Goal: Task Accomplishment & Management: Complete application form

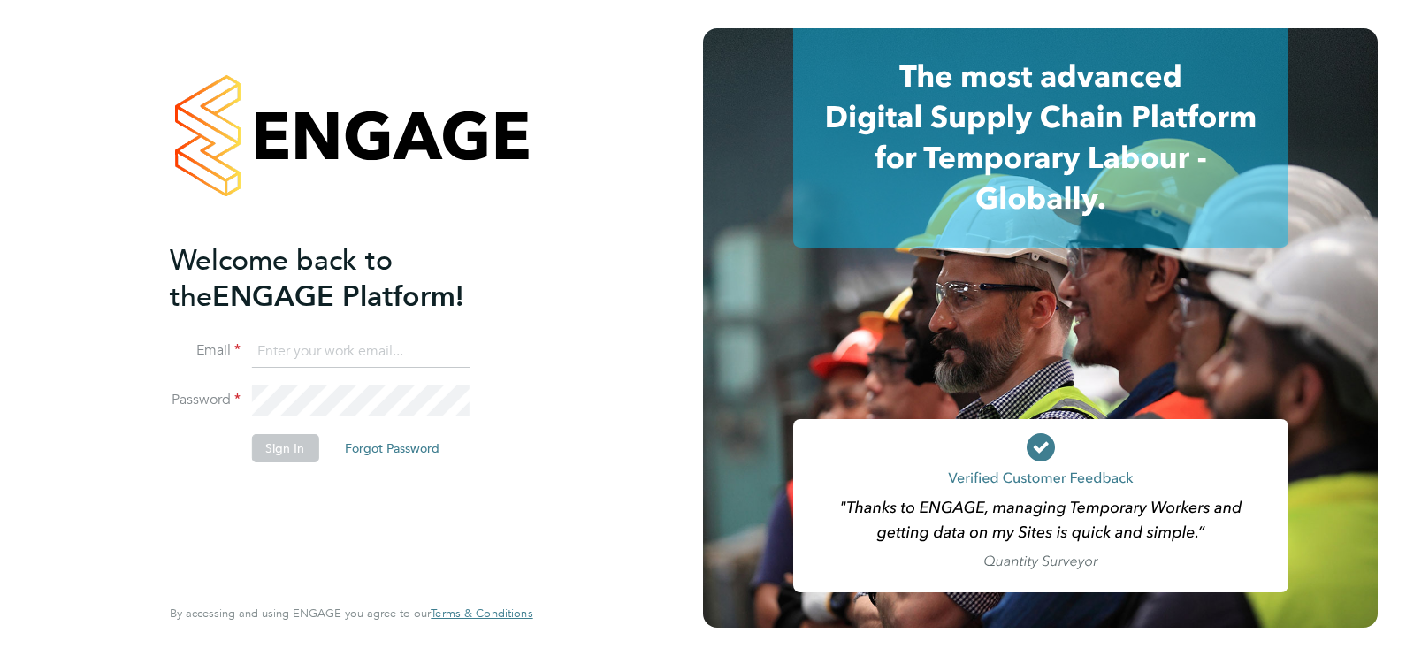
type input "ecrowe@skilledcareers.co.uk"
click at [285, 446] on button "Sign In" at bounding box center [284, 448] width 67 height 28
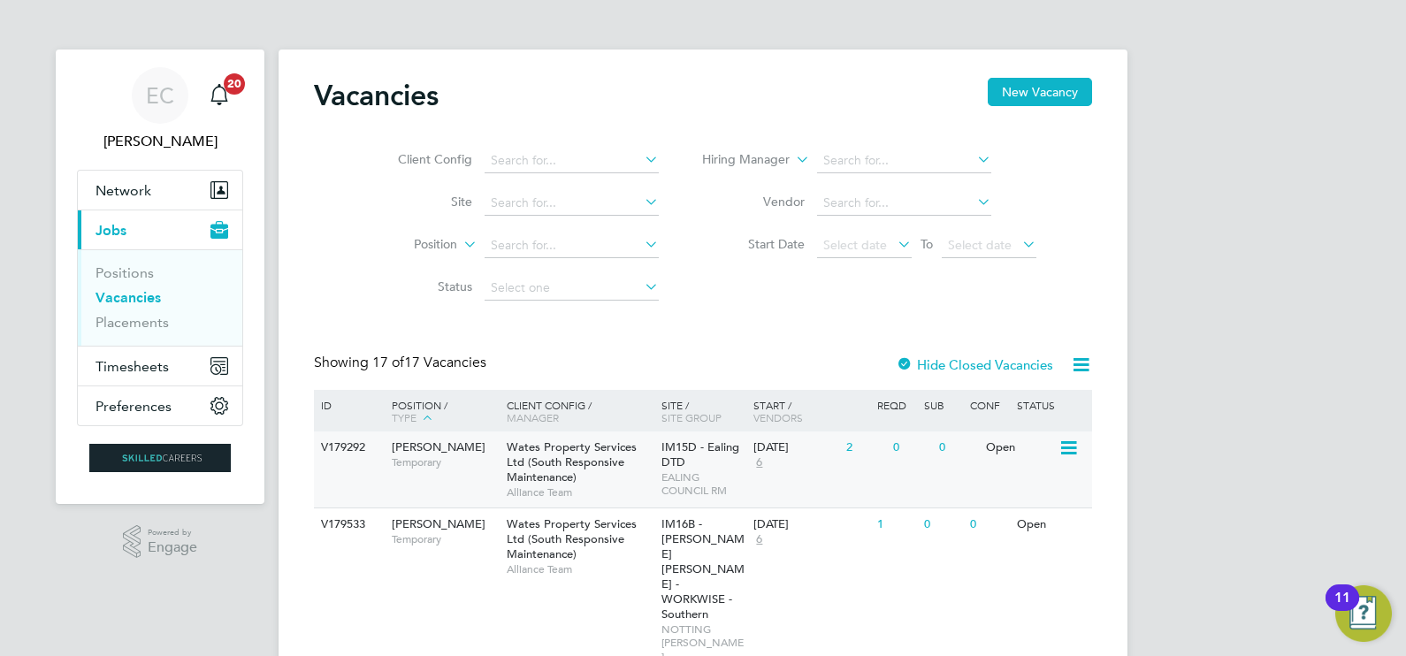
click at [489, 464] on span "Temporary" at bounding box center [445, 462] width 106 height 14
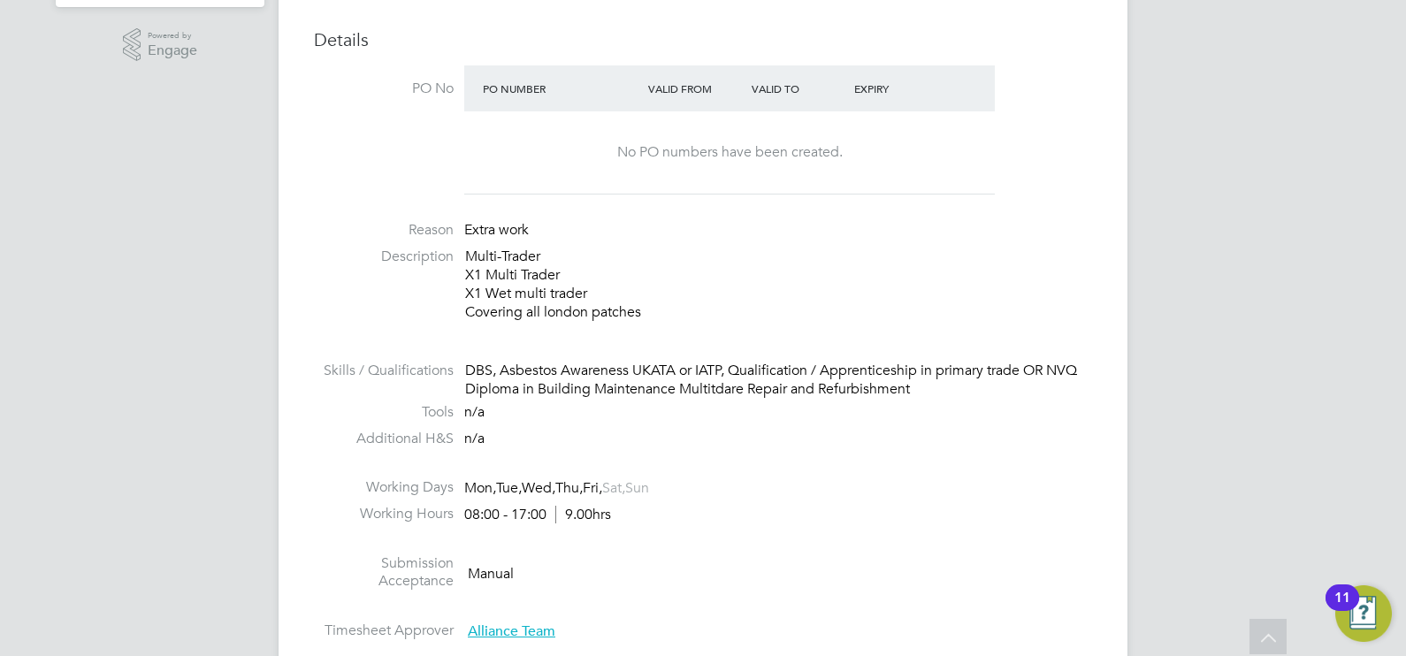
scroll to position [553, 0]
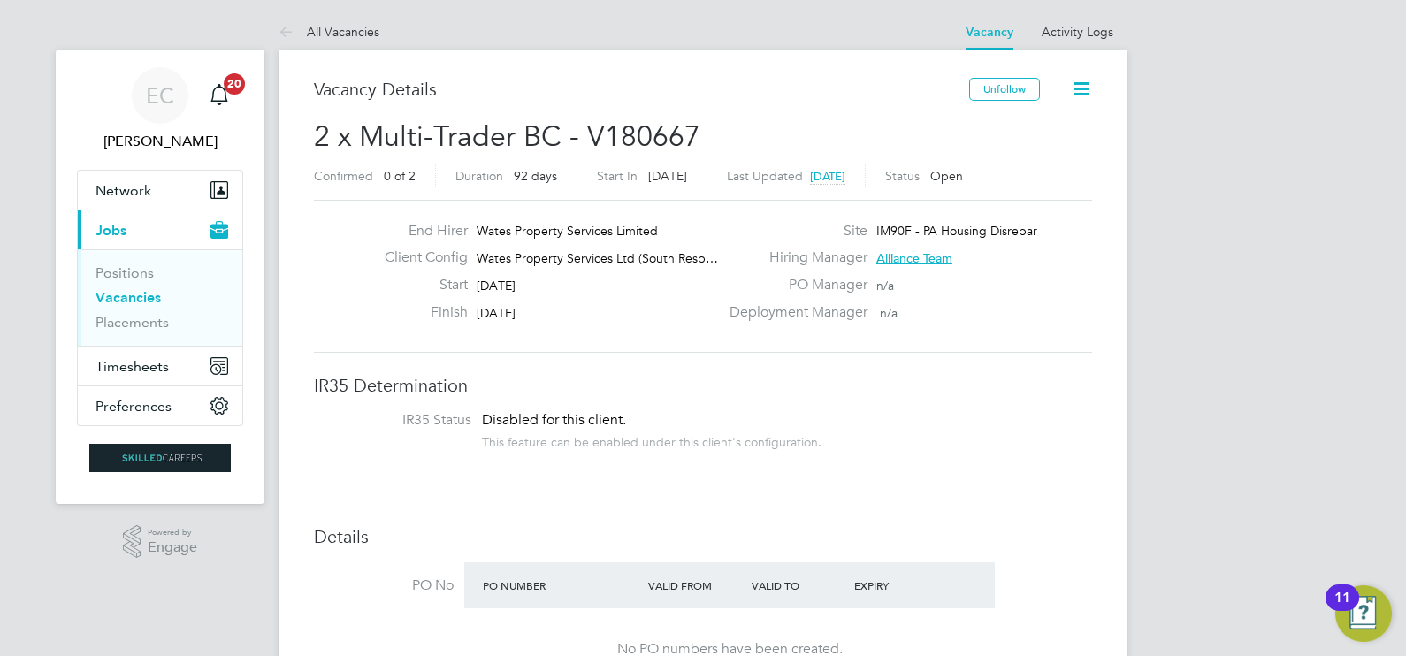
click at [150, 303] on link "Vacancies" at bounding box center [127, 297] width 65 height 17
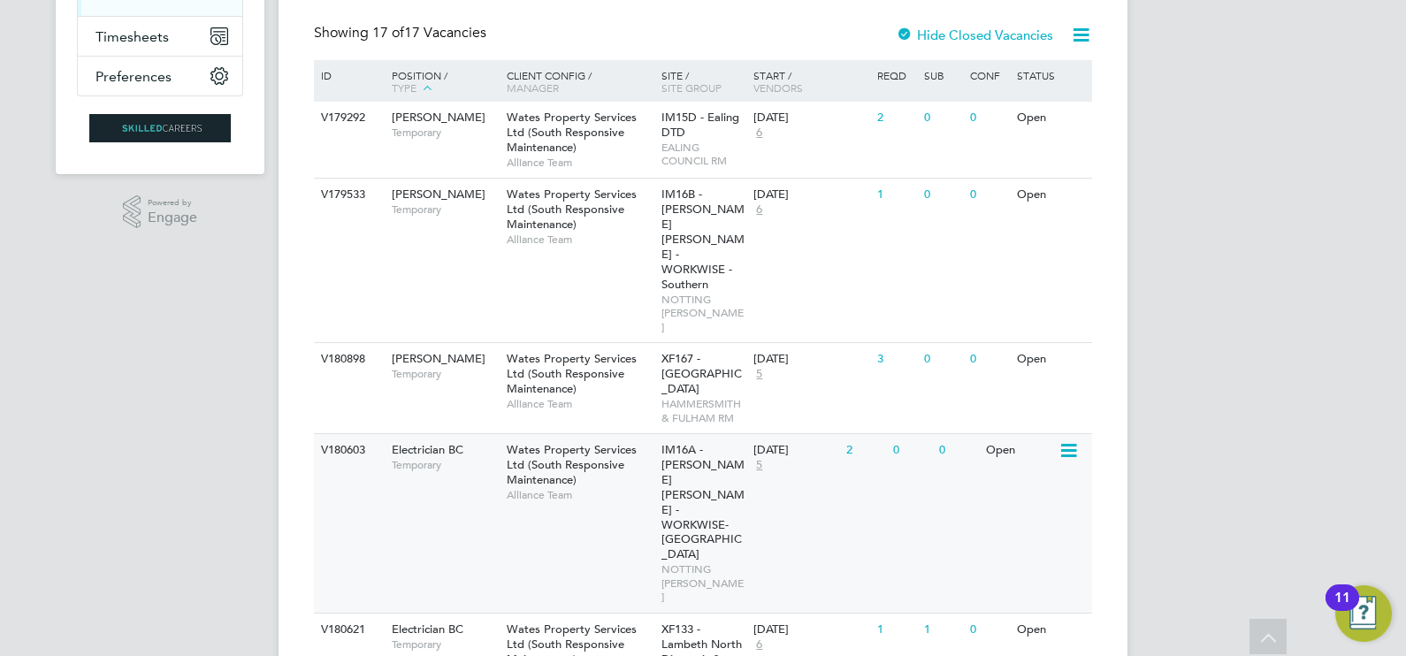
scroll to position [332, 0]
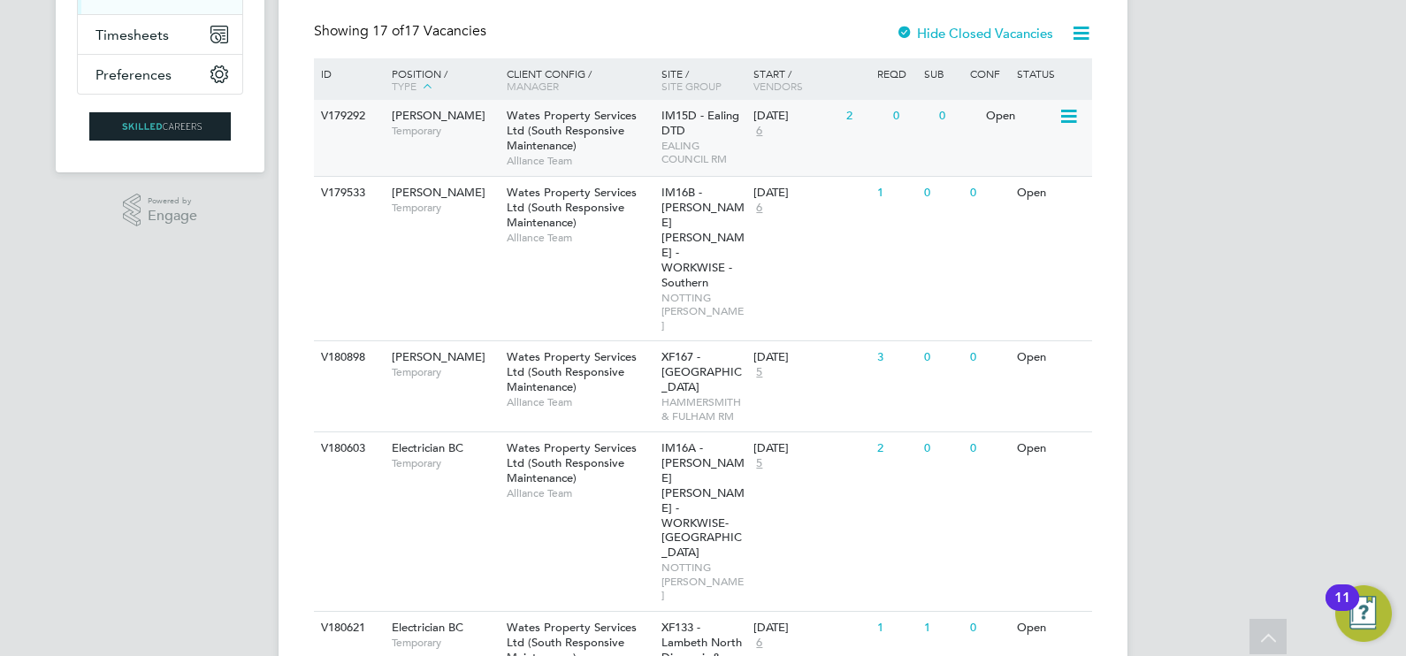
click at [676, 129] on span "IM15D - Ealing DTD" at bounding box center [700, 123] width 78 height 30
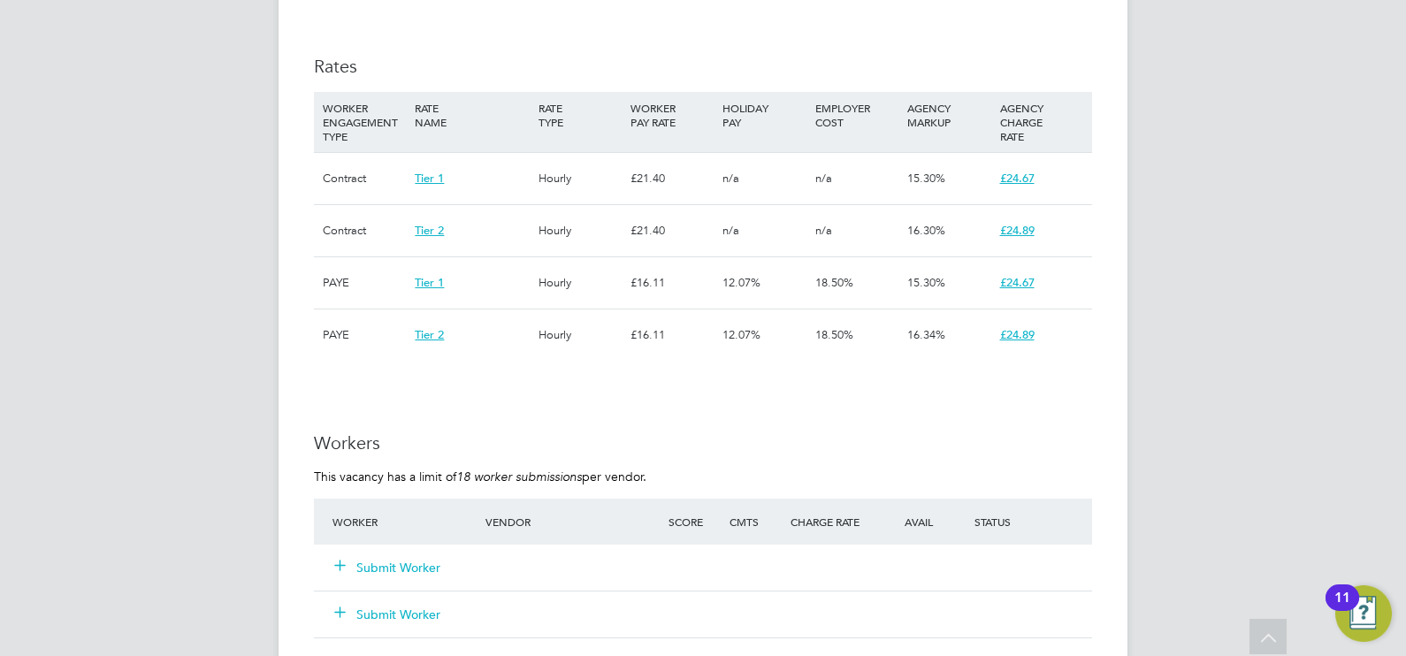
scroll to position [1216, 0]
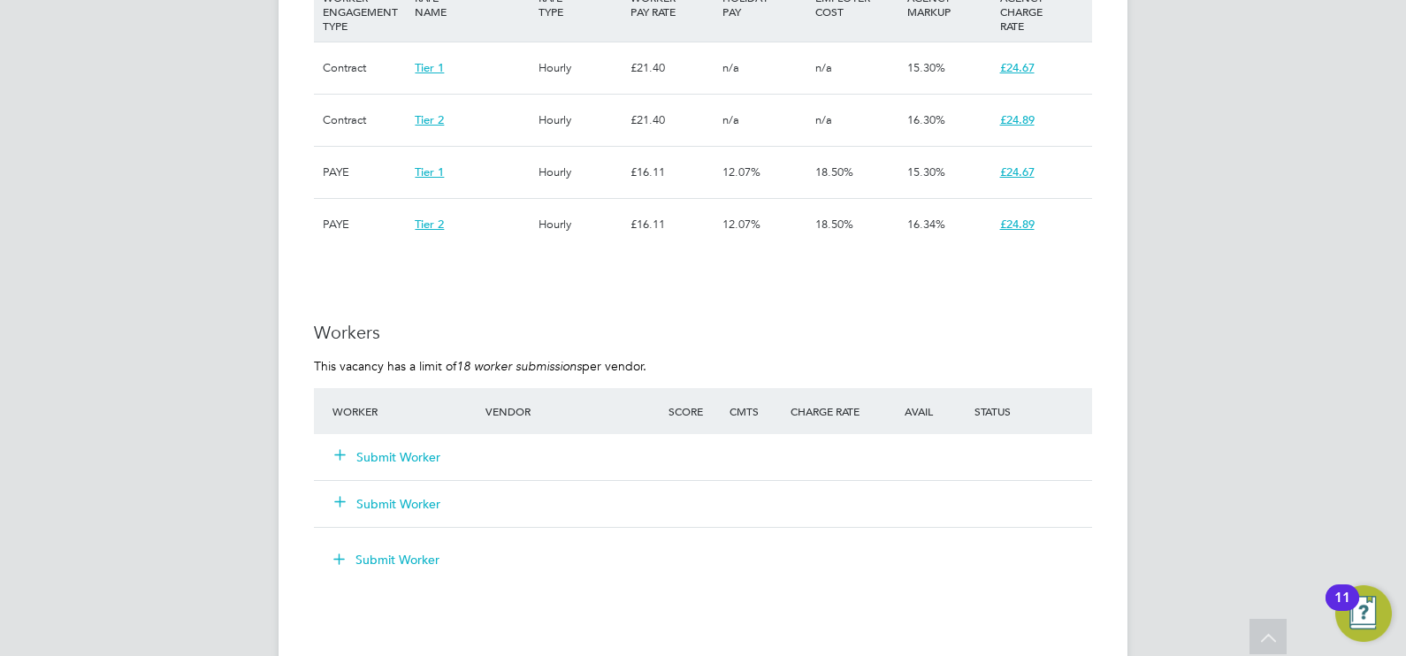
click at [355, 450] on button "Submit Worker" at bounding box center [388, 457] width 106 height 18
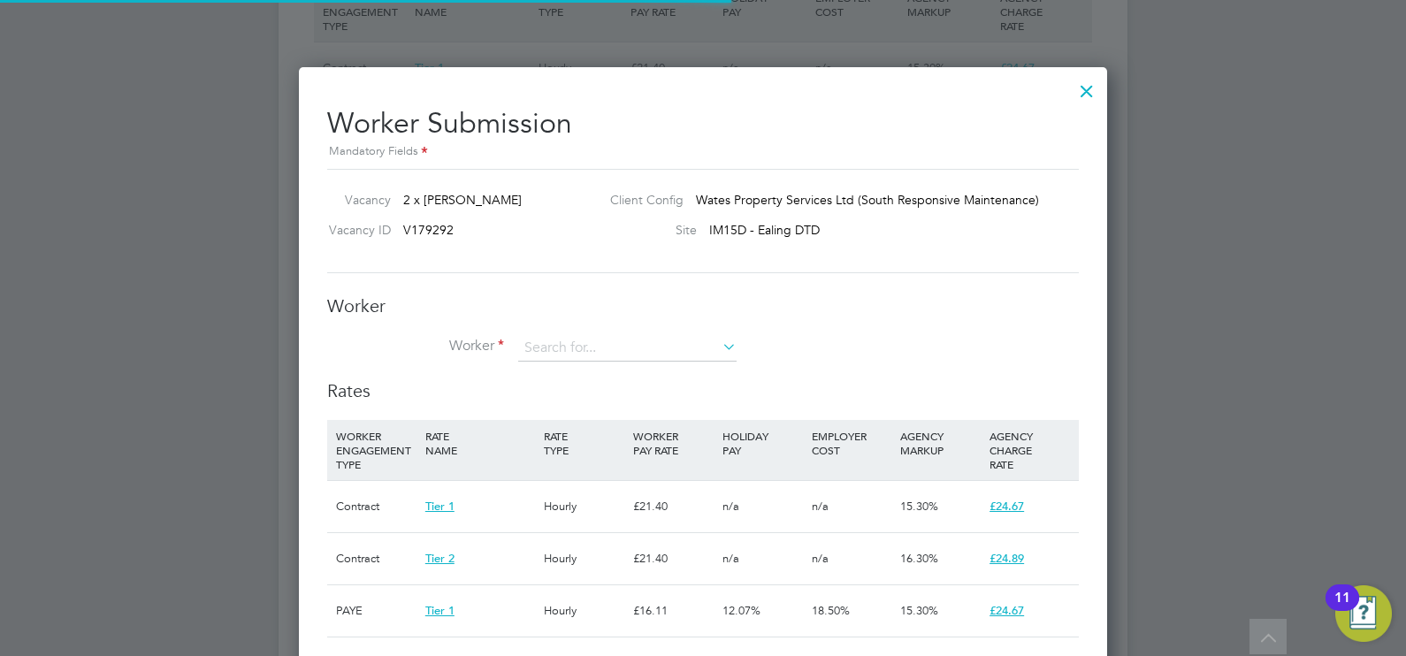
scroll to position [52, 119]
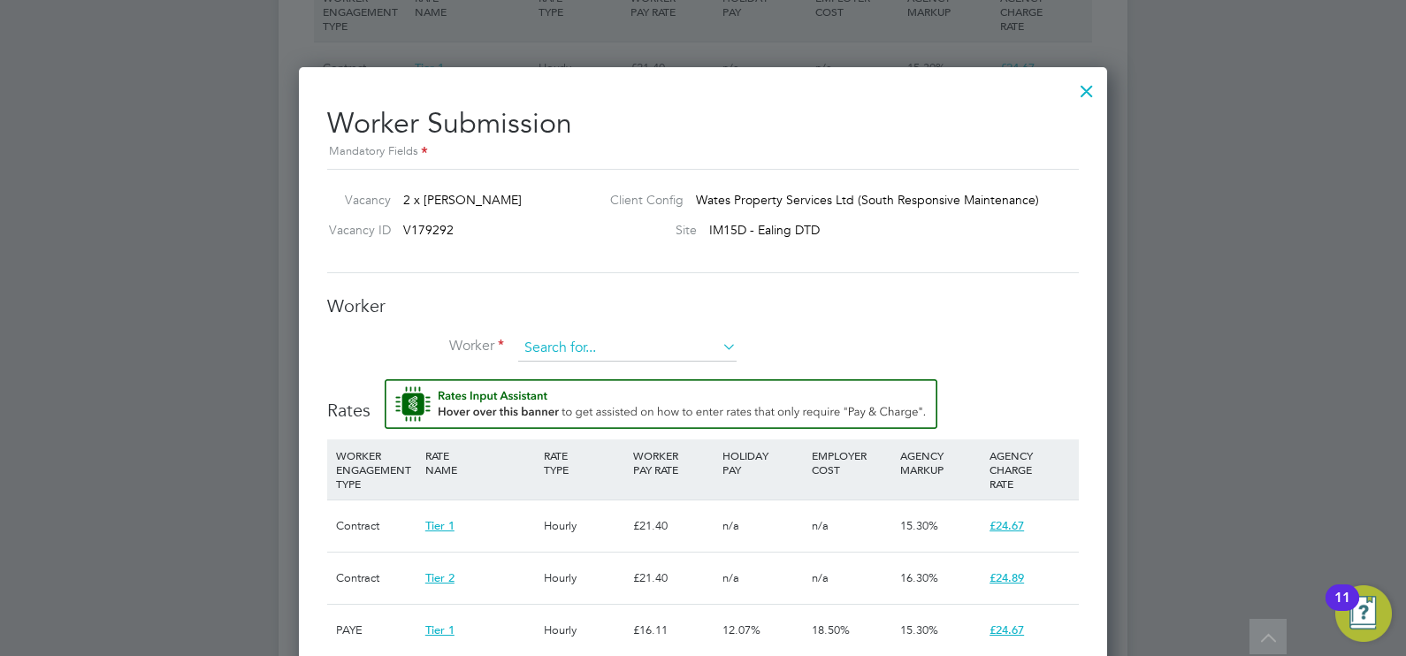
click at [606, 341] on input at bounding box center [627, 348] width 218 height 27
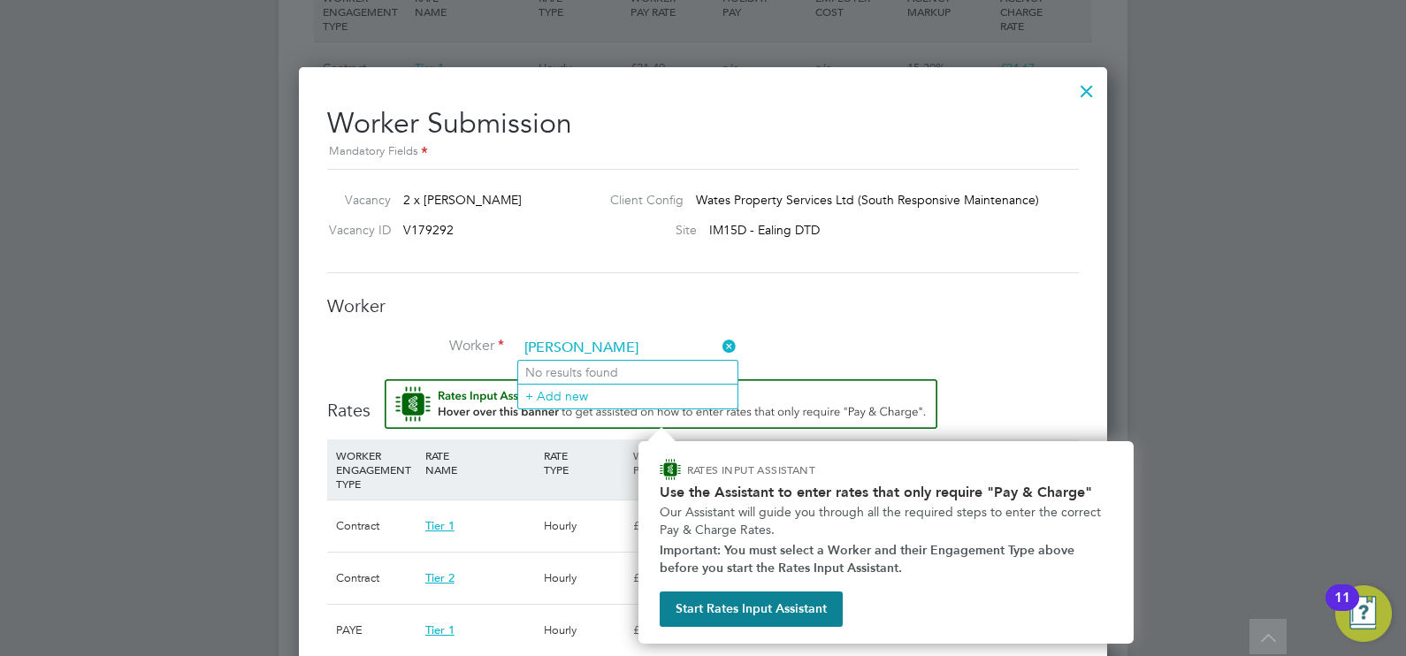
type input "kirk mc"
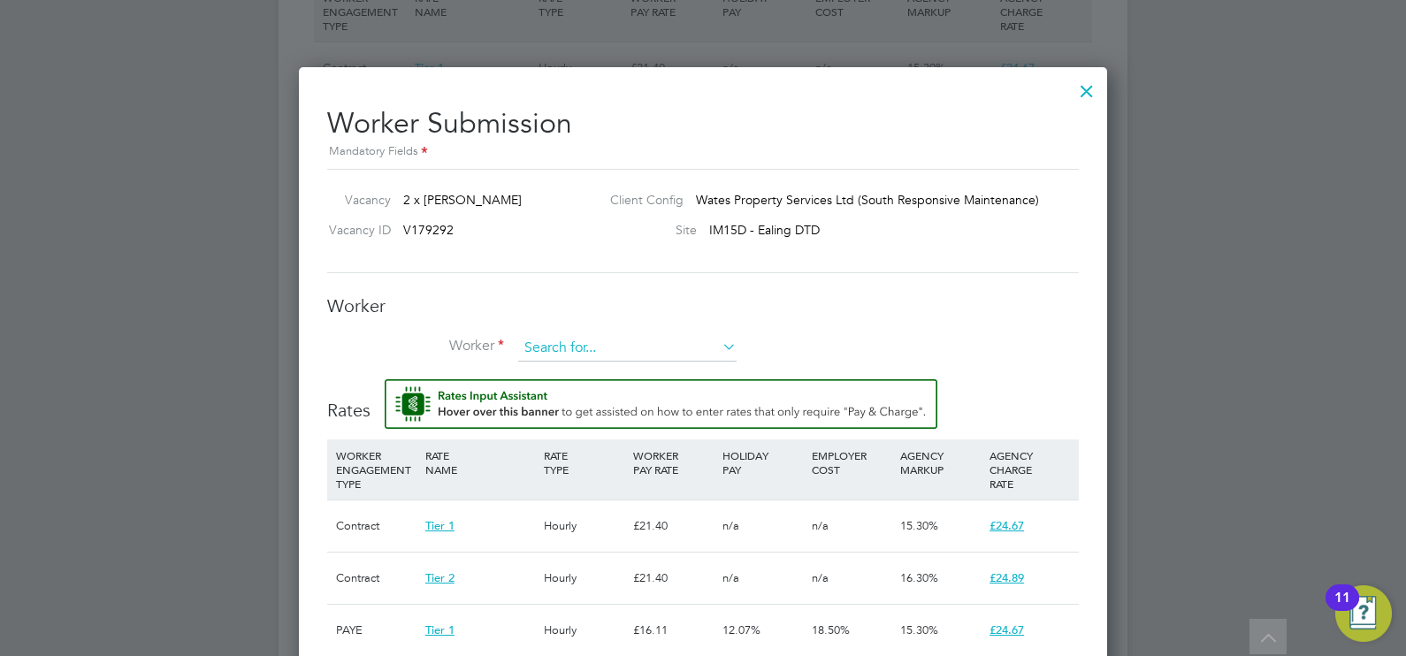
click at [608, 340] on input at bounding box center [627, 348] width 218 height 27
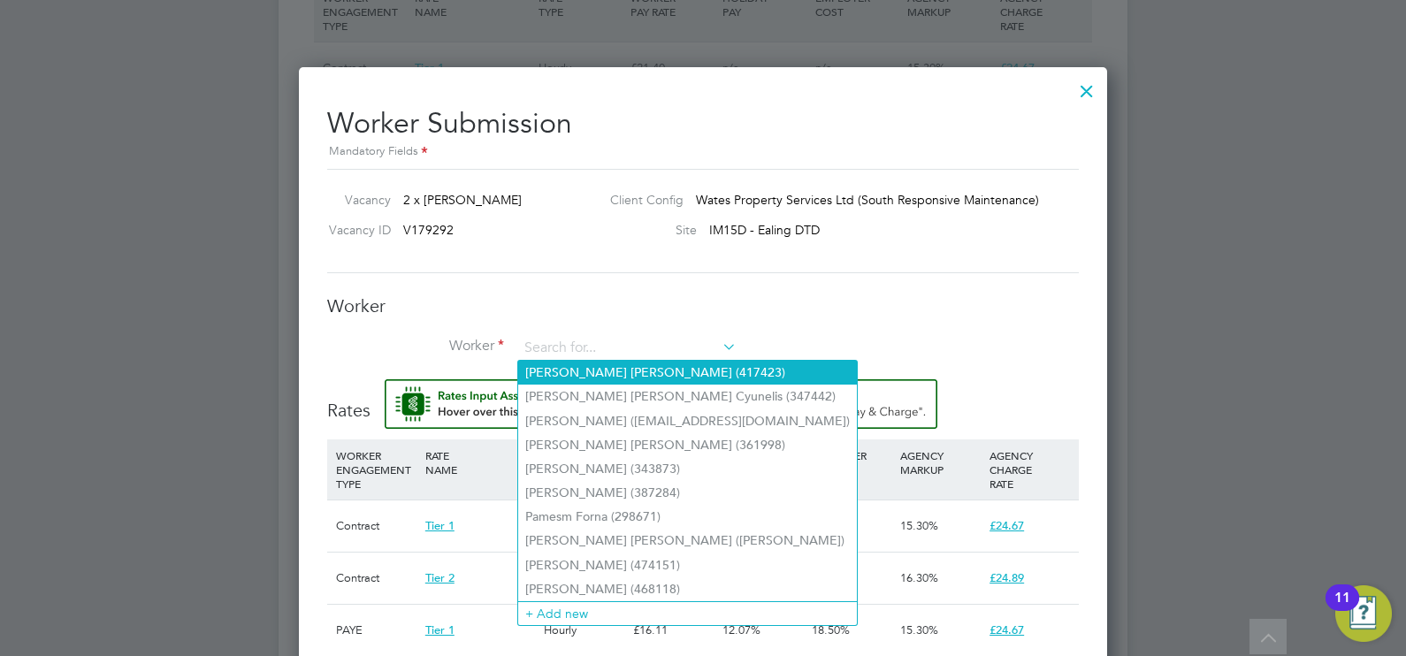
type input "k"
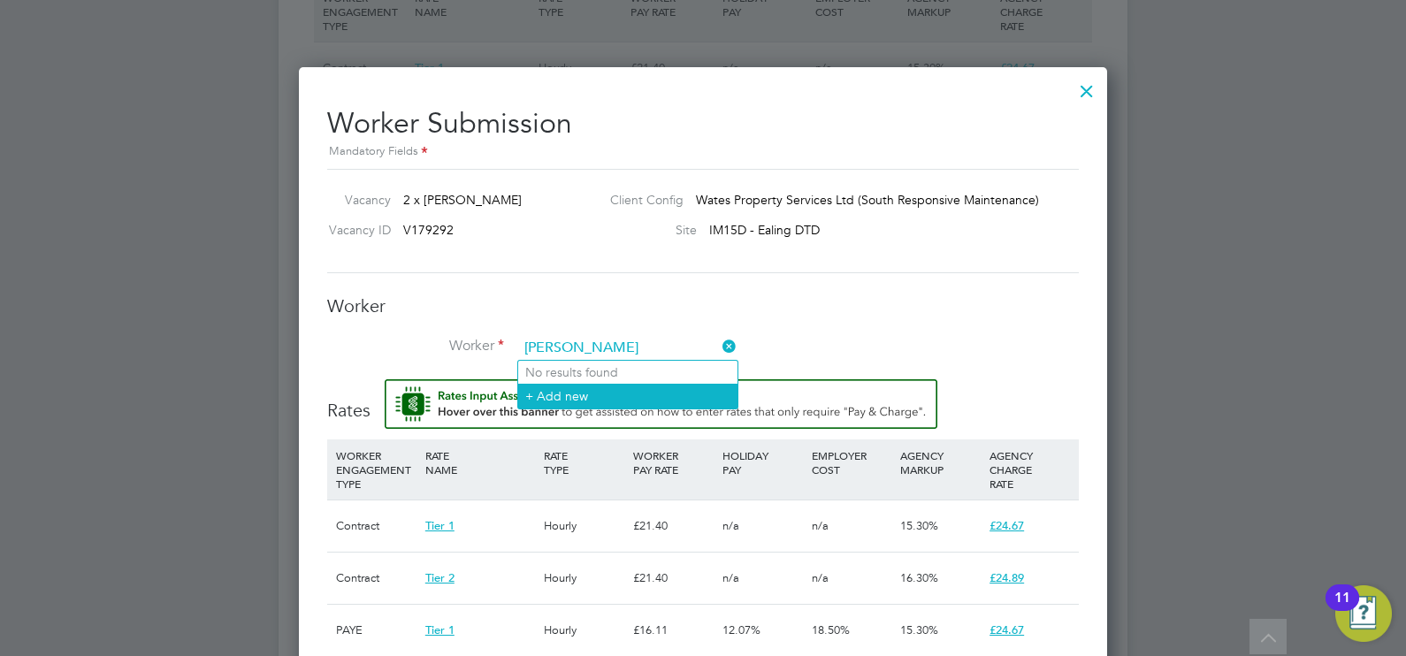
type input "Kirk McCar"
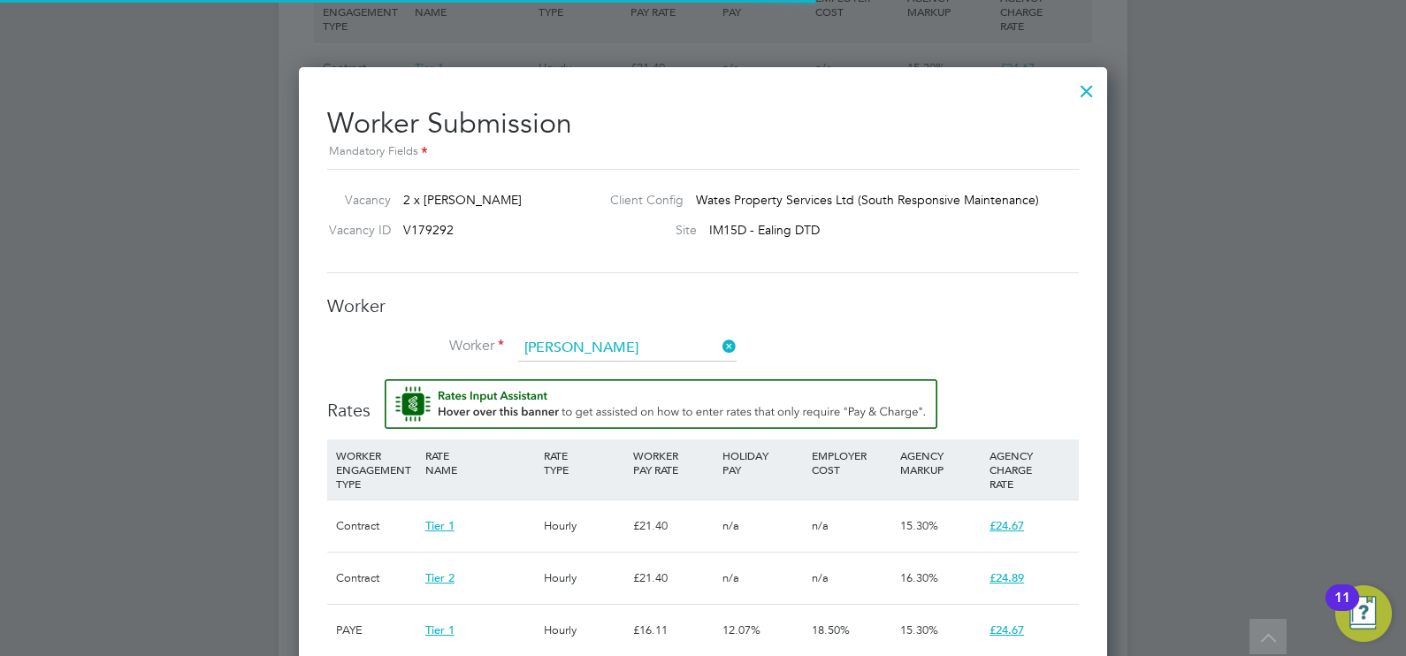
click at [634, 390] on li "+ Add new" at bounding box center [627, 396] width 219 height 24
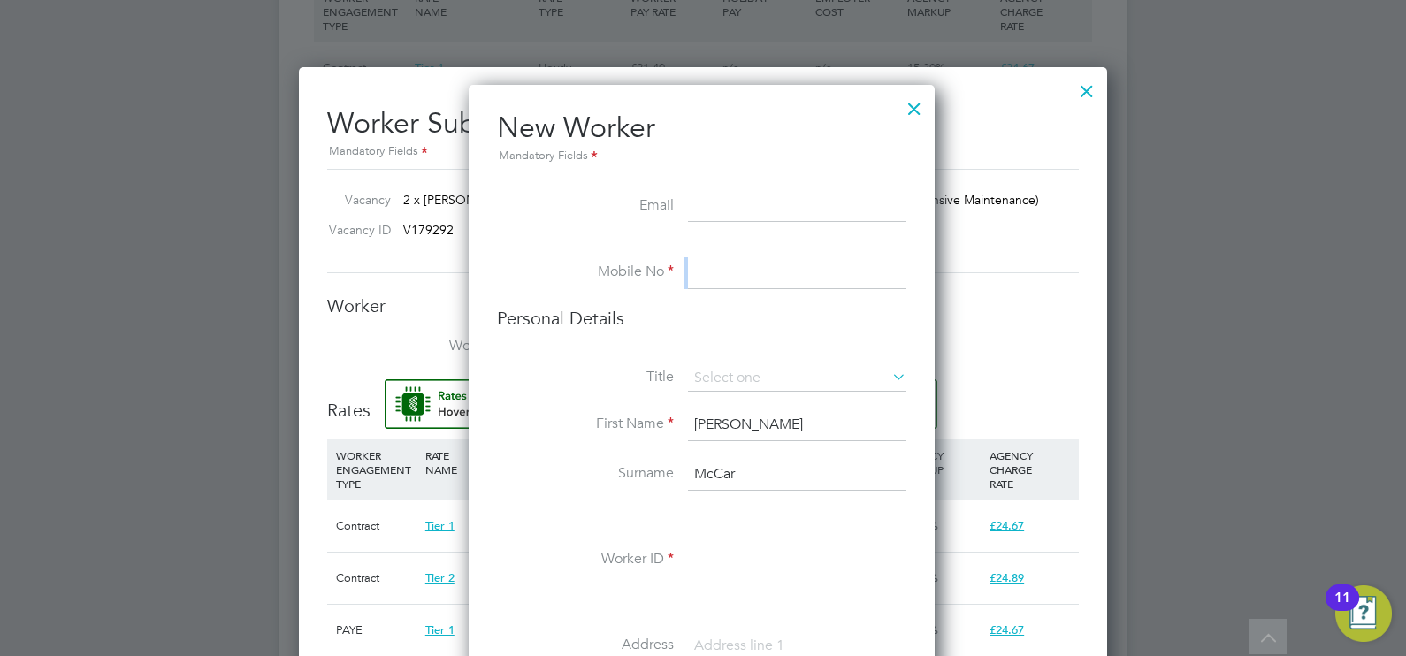
click at [742, 271] on input at bounding box center [797, 273] width 218 height 32
paste input "+44 7930 868158"
click at [725, 268] on input "+44 7930 868158" at bounding box center [797, 273] width 218 height 32
type input "07930 868158"
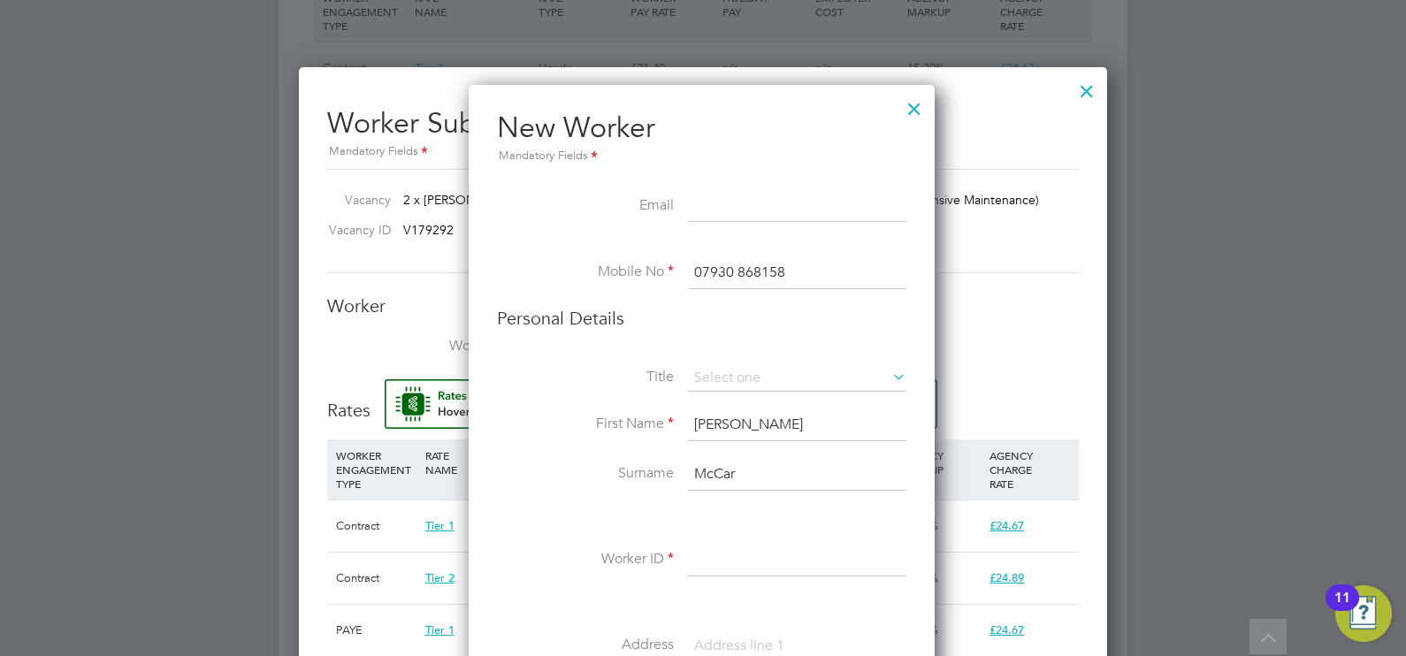
click at [719, 331] on li "Personal Details" at bounding box center [701, 336] width 409 height 58
click at [740, 419] on input "[PERSON_NAME]" at bounding box center [797, 425] width 218 height 32
click at [756, 476] on input "McCar" at bounding box center [797, 475] width 218 height 32
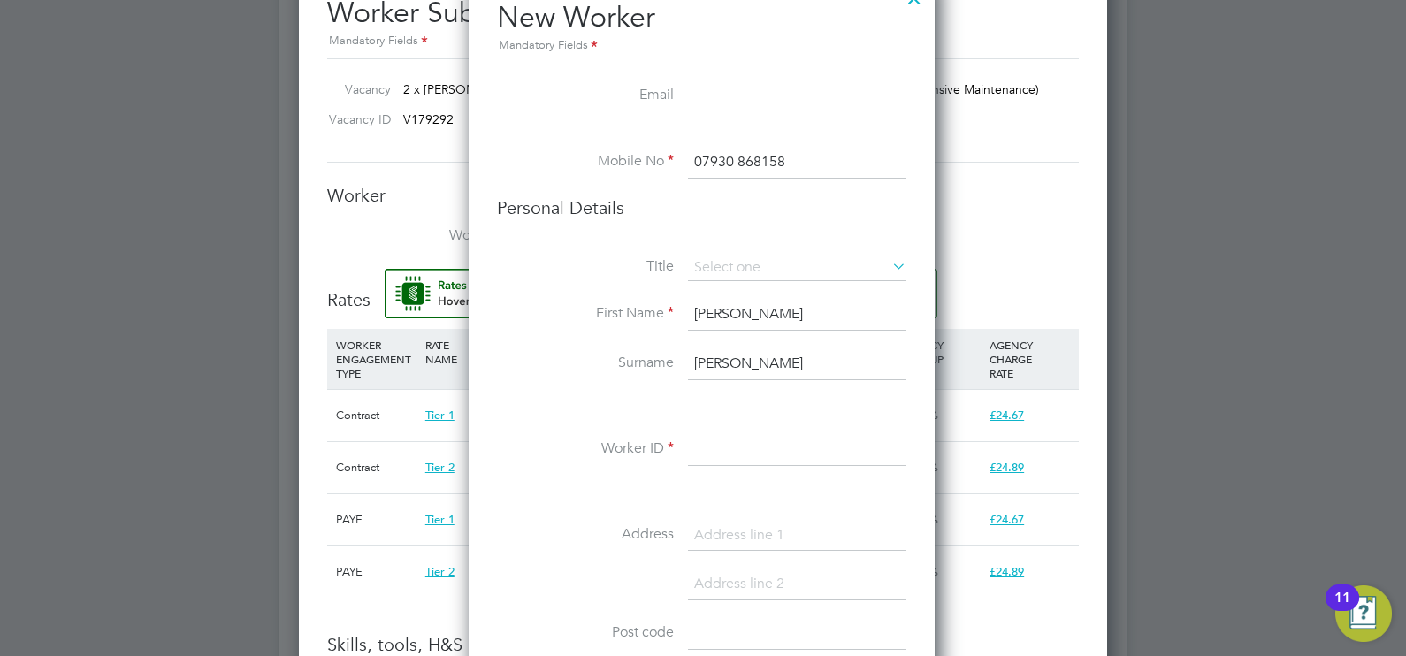
type input "McCarthy"
click at [703, 452] on input at bounding box center [797, 450] width 218 height 32
paste input "504660"
type input "504660"
click at [760, 105] on input at bounding box center [797, 96] width 218 height 32
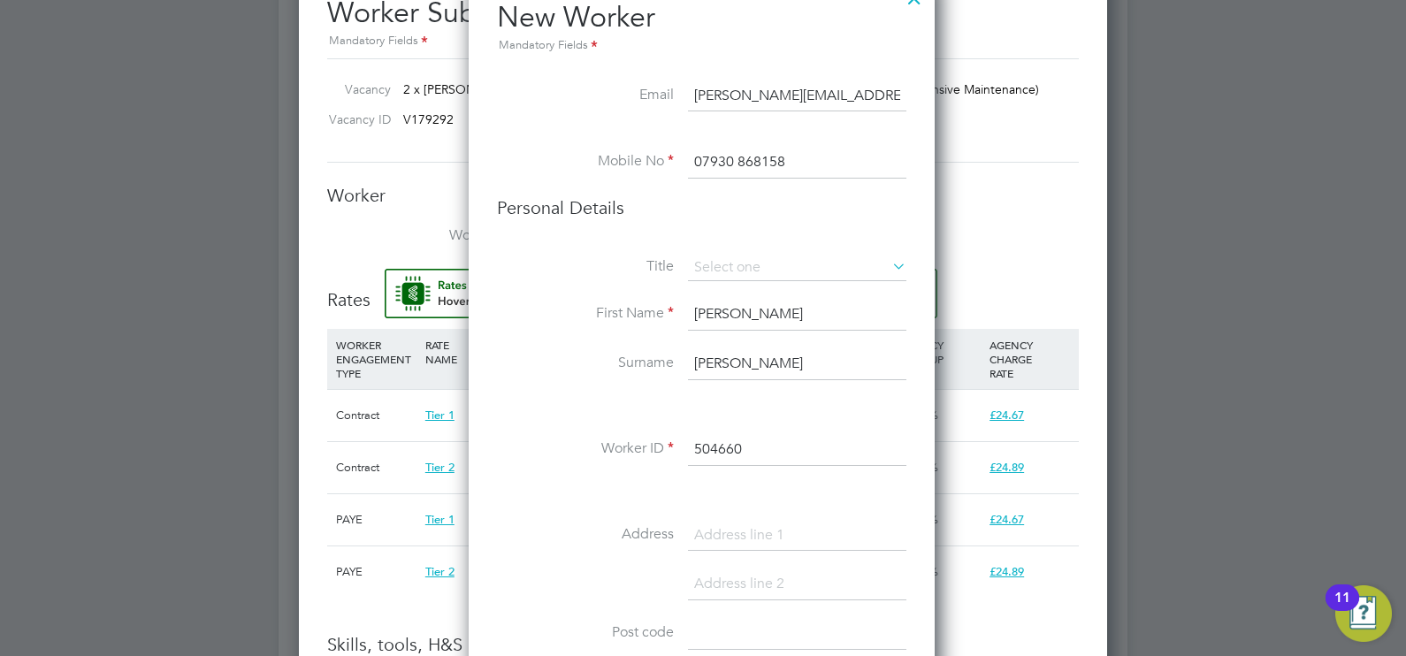
type input "[PERSON_NAME][EMAIL_ADDRESS][DOMAIN_NAME]"
click at [706, 209] on h3 "Personal Details" at bounding box center [701, 207] width 409 height 23
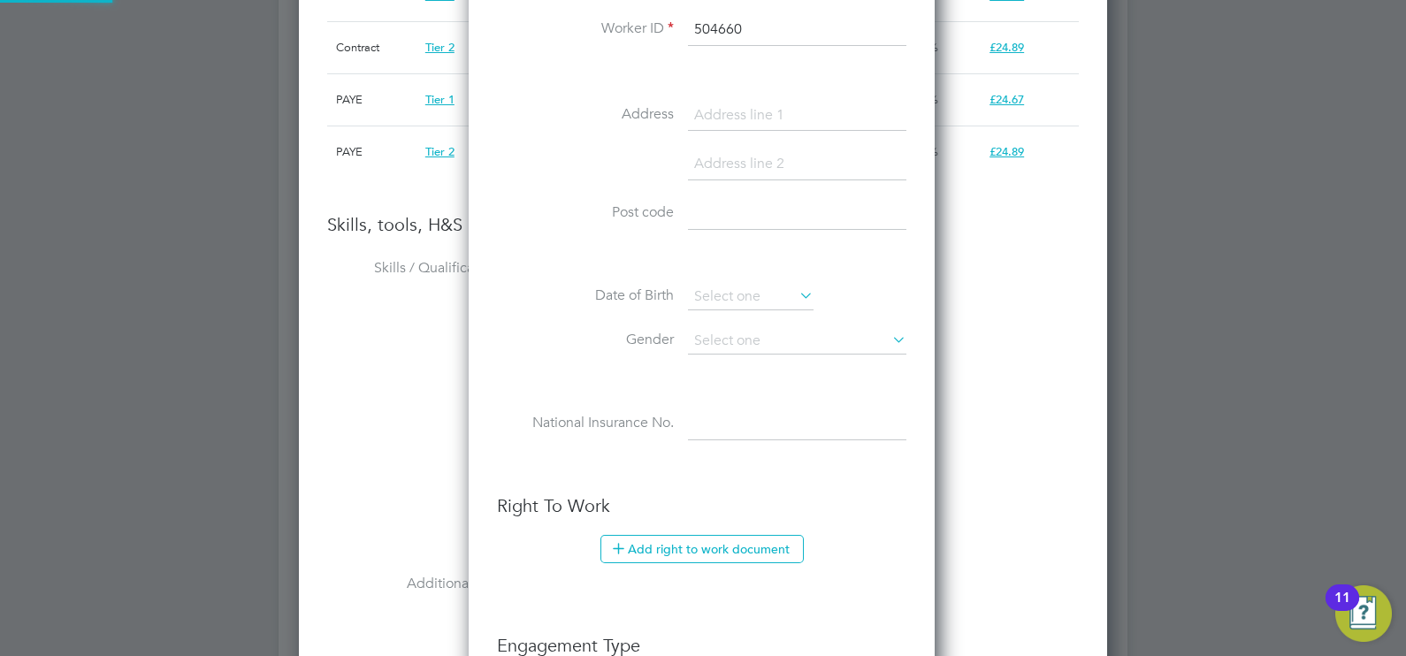
scroll to position [2100, 0]
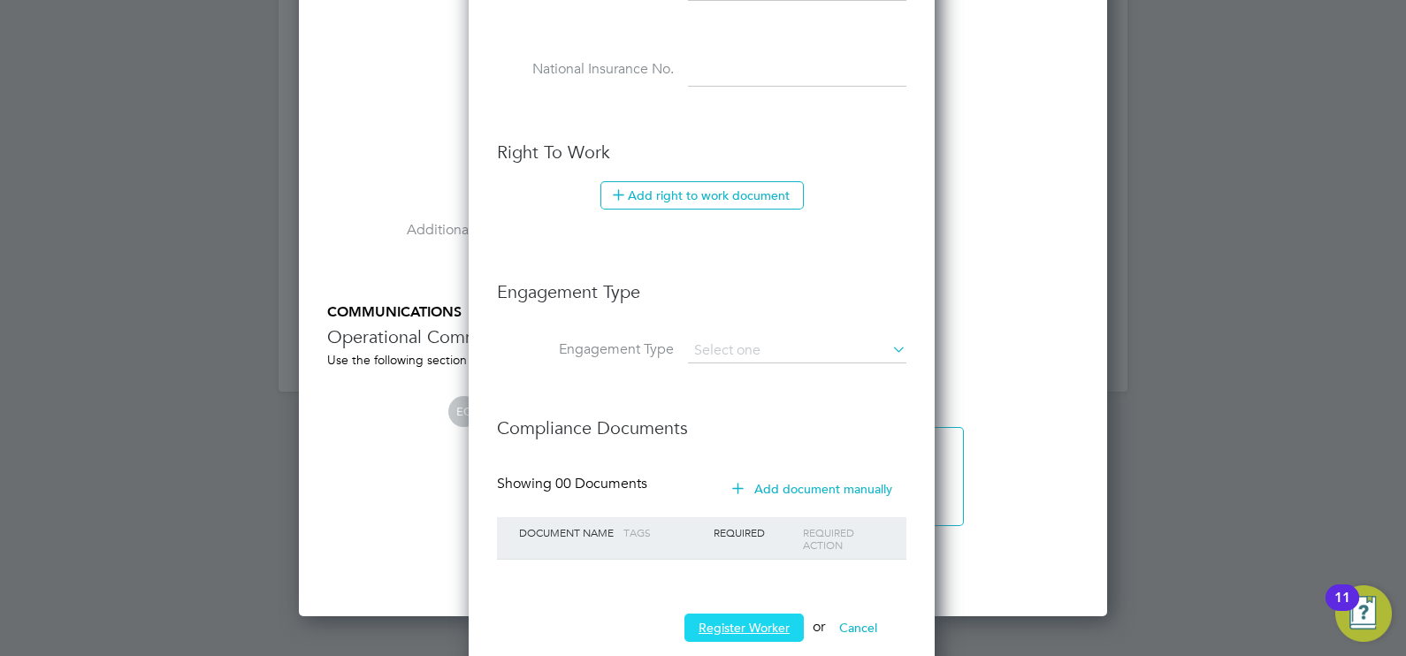
click at [751, 629] on button "Register Worker" at bounding box center [743, 628] width 119 height 28
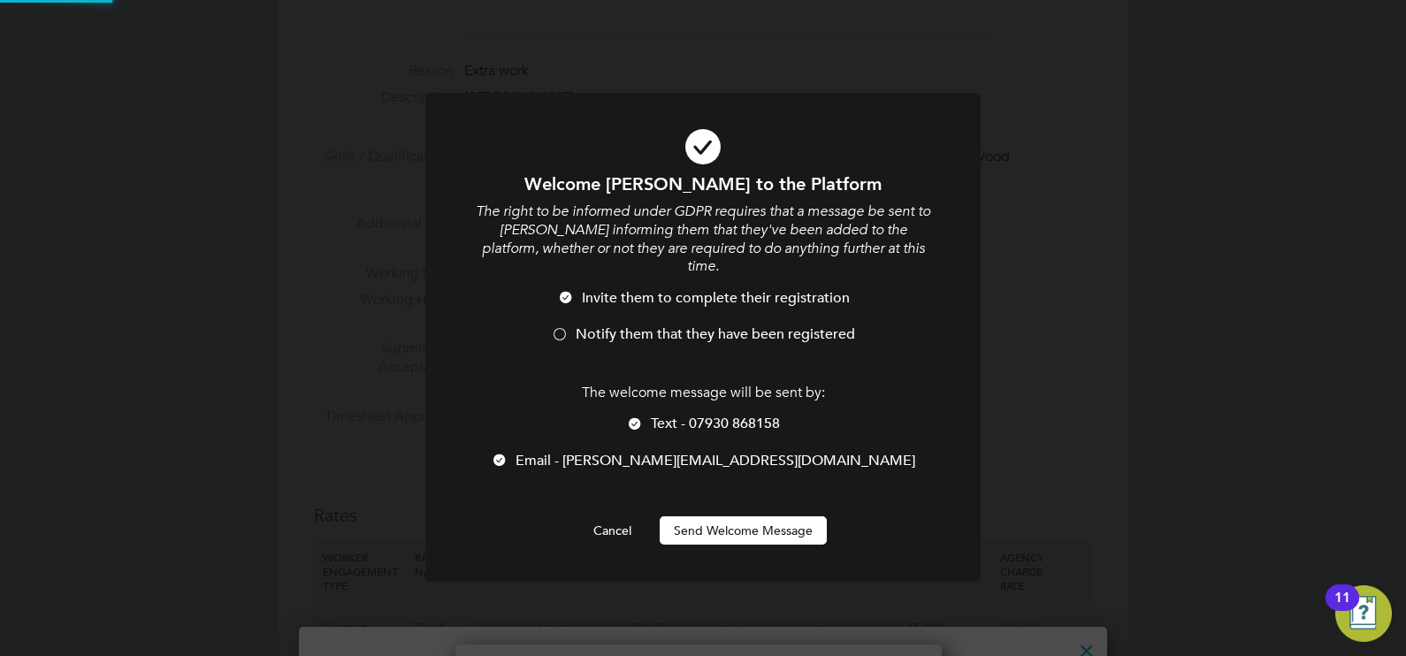
scroll to position [0, 0]
click at [744, 325] on span "Notify them that they have been registered" at bounding box center [715, 334] width 279 height 18
click at [760, 516] on button "Send Welcome Message" at bounding box center [743, 530] width 167 height 28
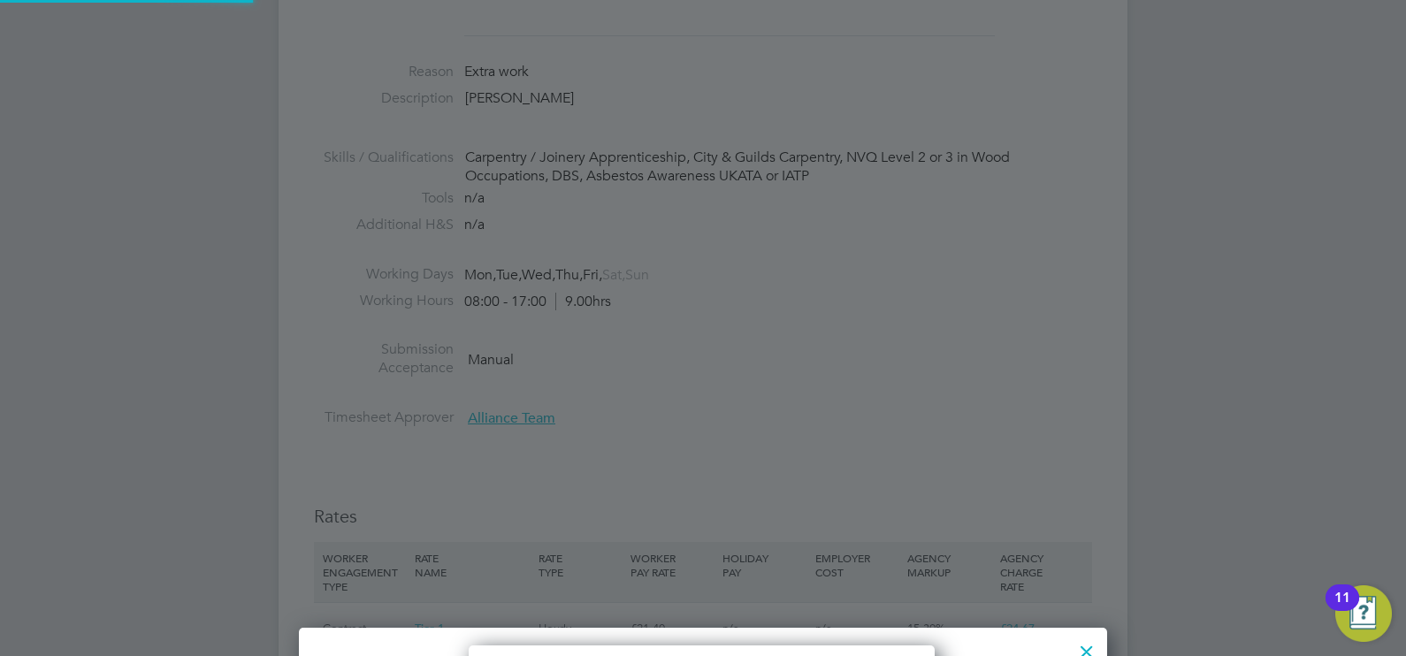
type input "Kirk McCarthy (504660)"
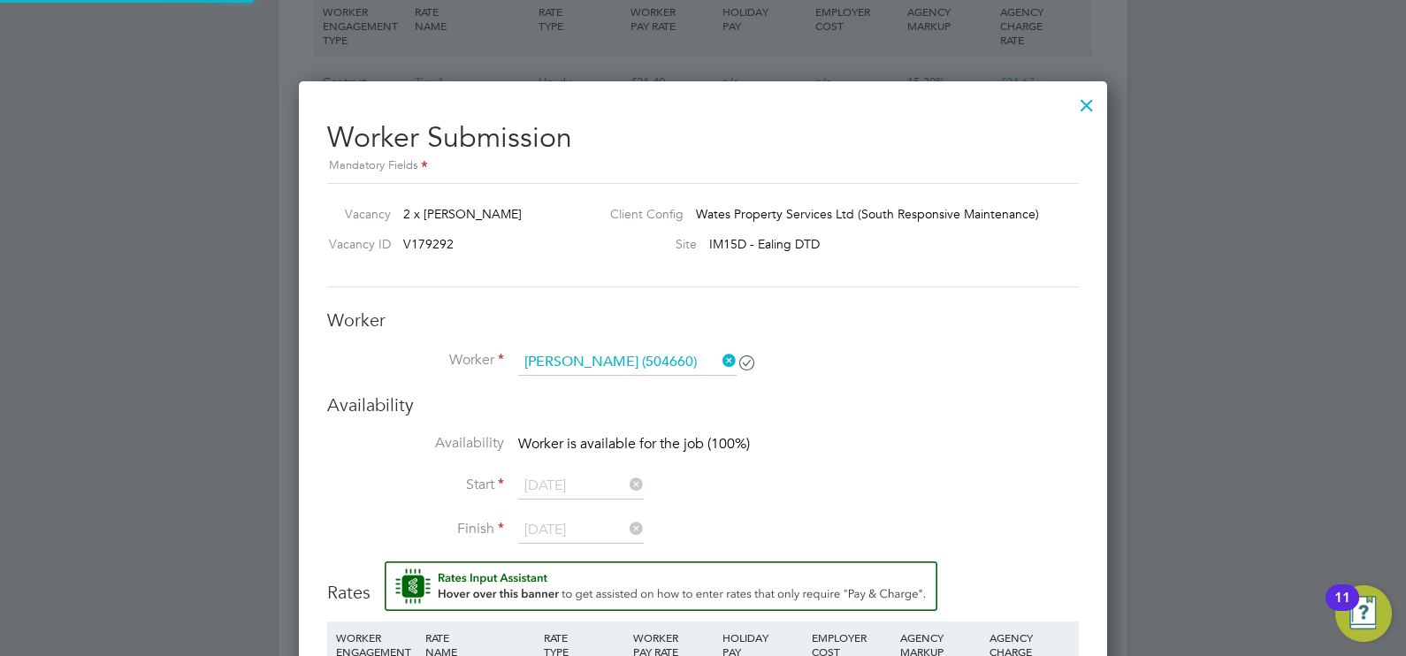
scroll to position [1216, 0]
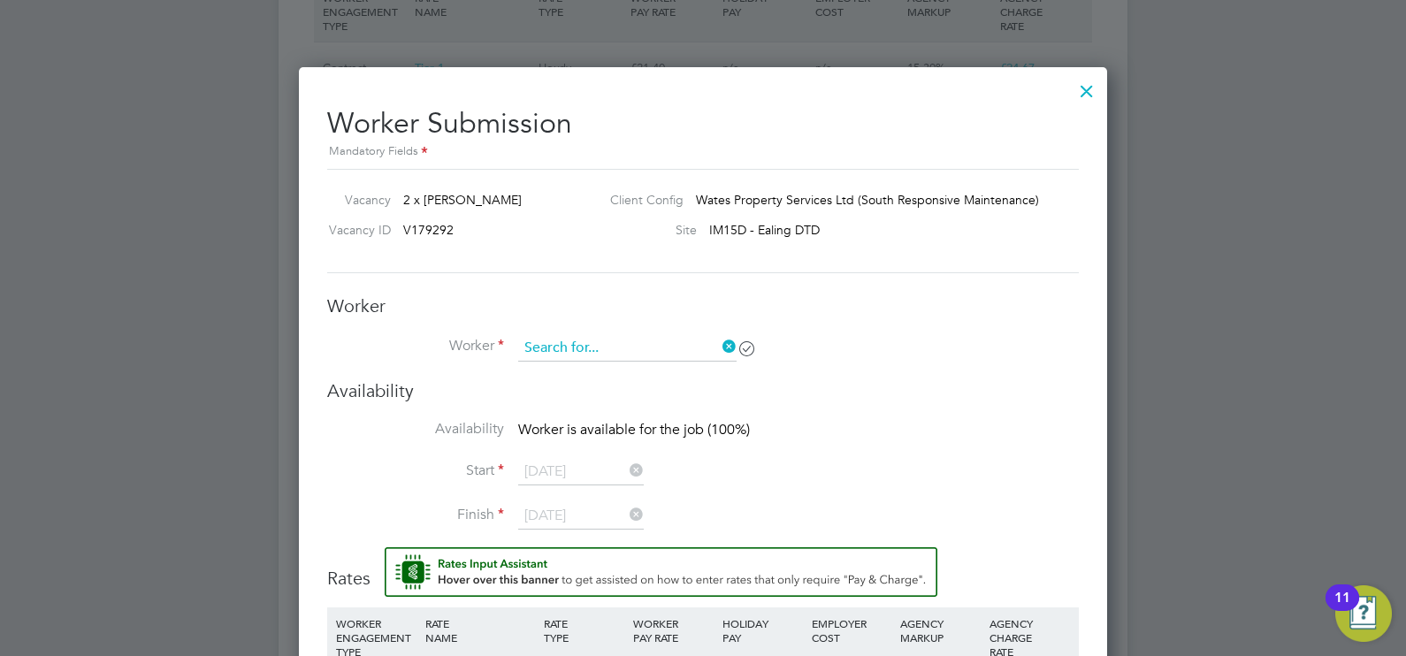
click at [658, 342] on input at bounding box center [627, 348] width 218 height 27
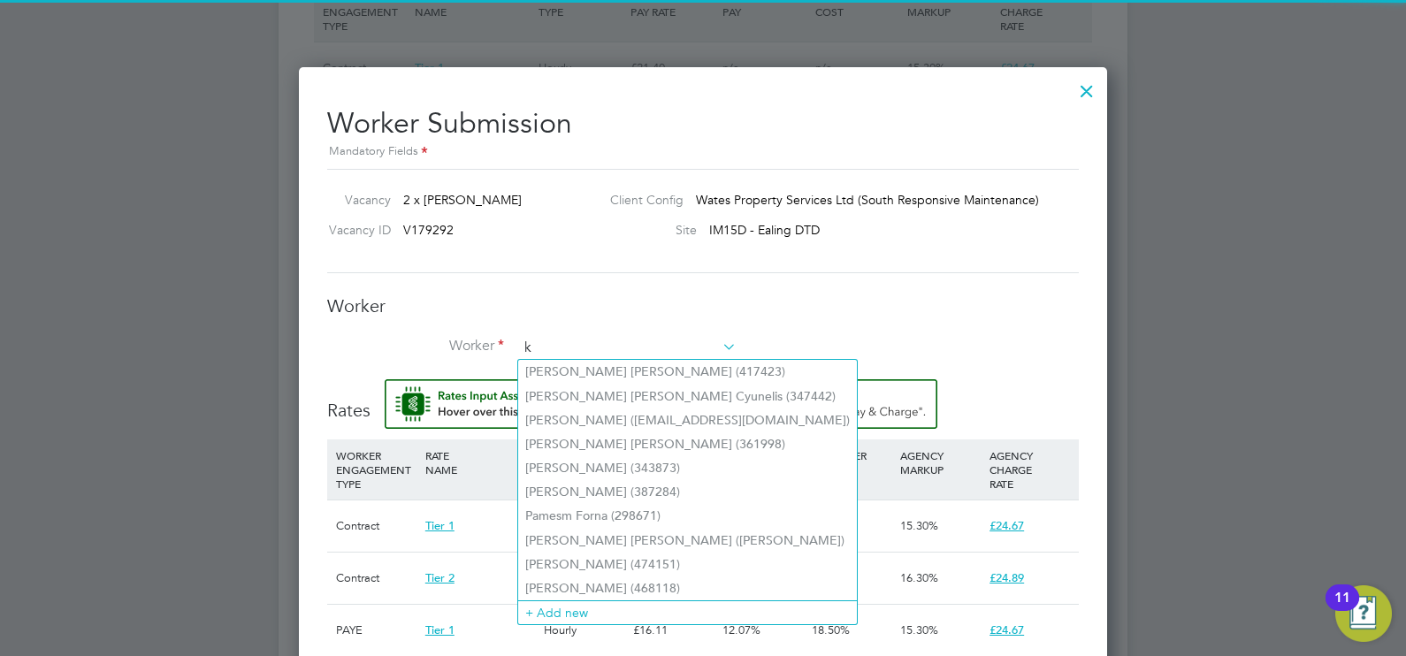
scroll to position [1450, 808]
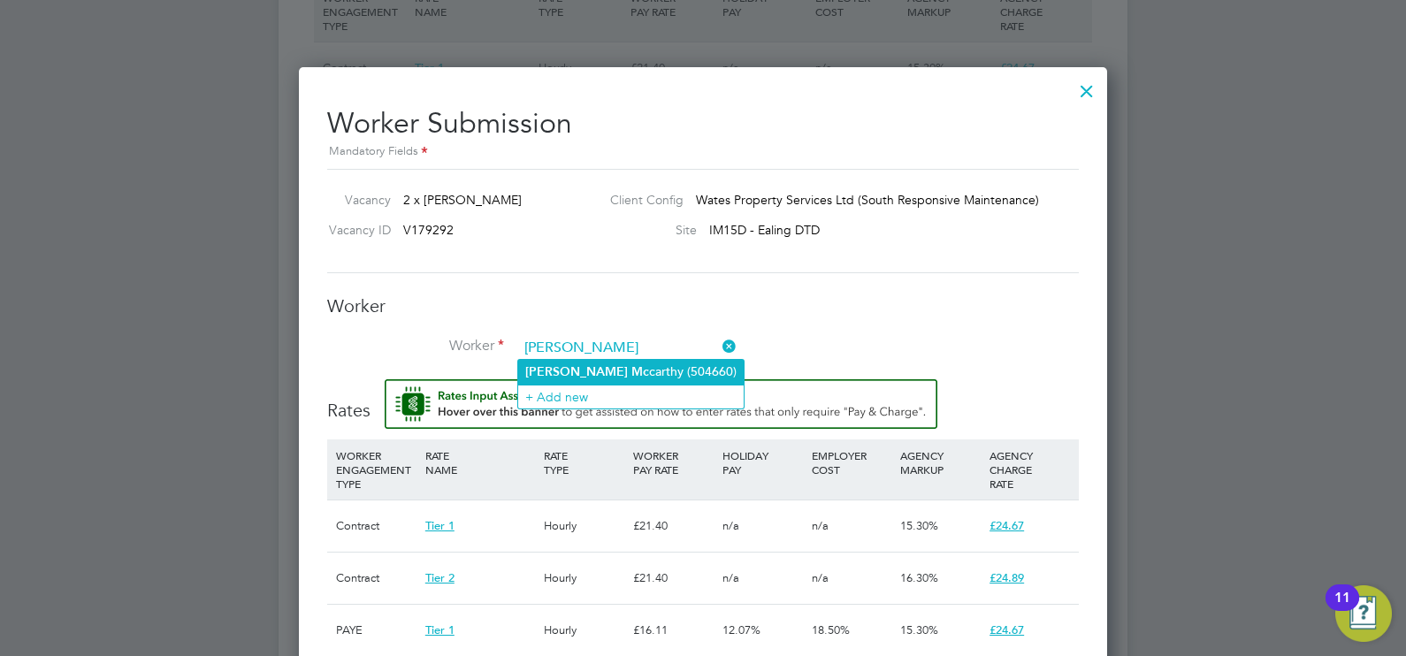
click at [665, 361] on li "Kirk Mc carthy (504660)" at bounding box center [630, 372] width 225 height 24
type input "[PERSON_NAME] (504660)"
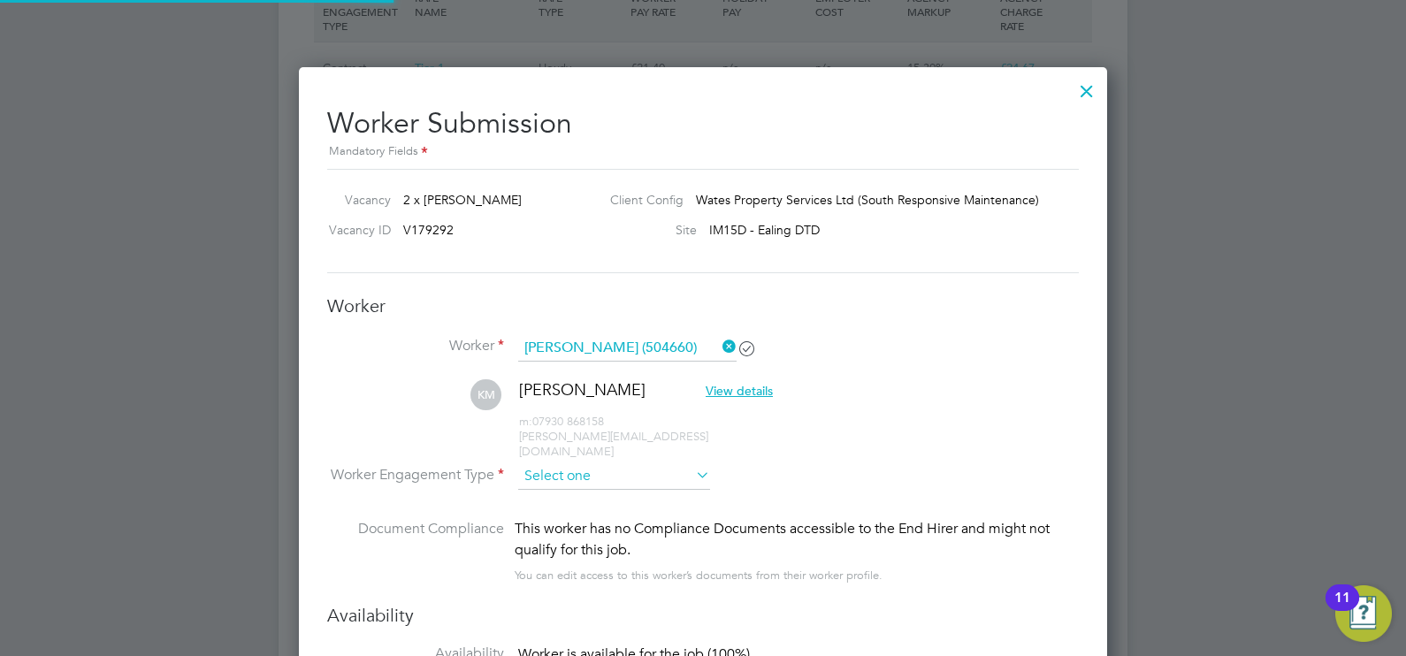
scroll to position [1843, 808]
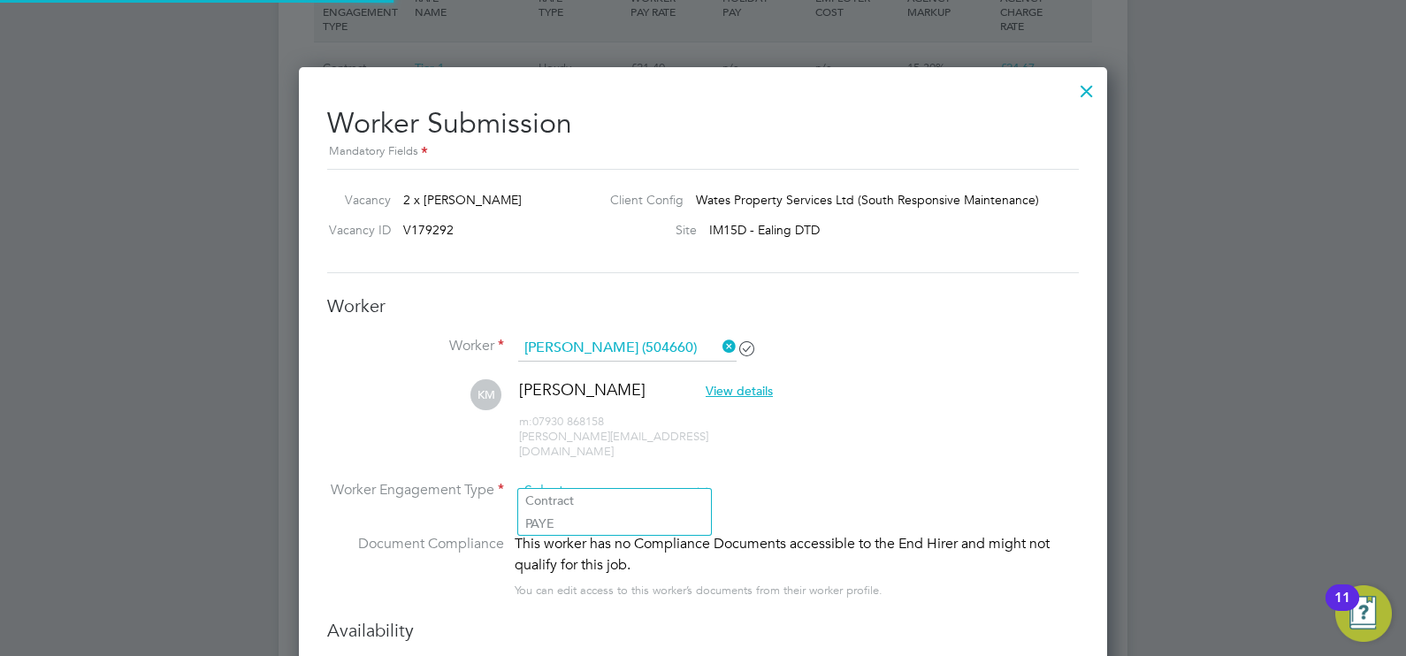
click at [583, 482] on input at bounding box center [614, 491] width 192 height 27
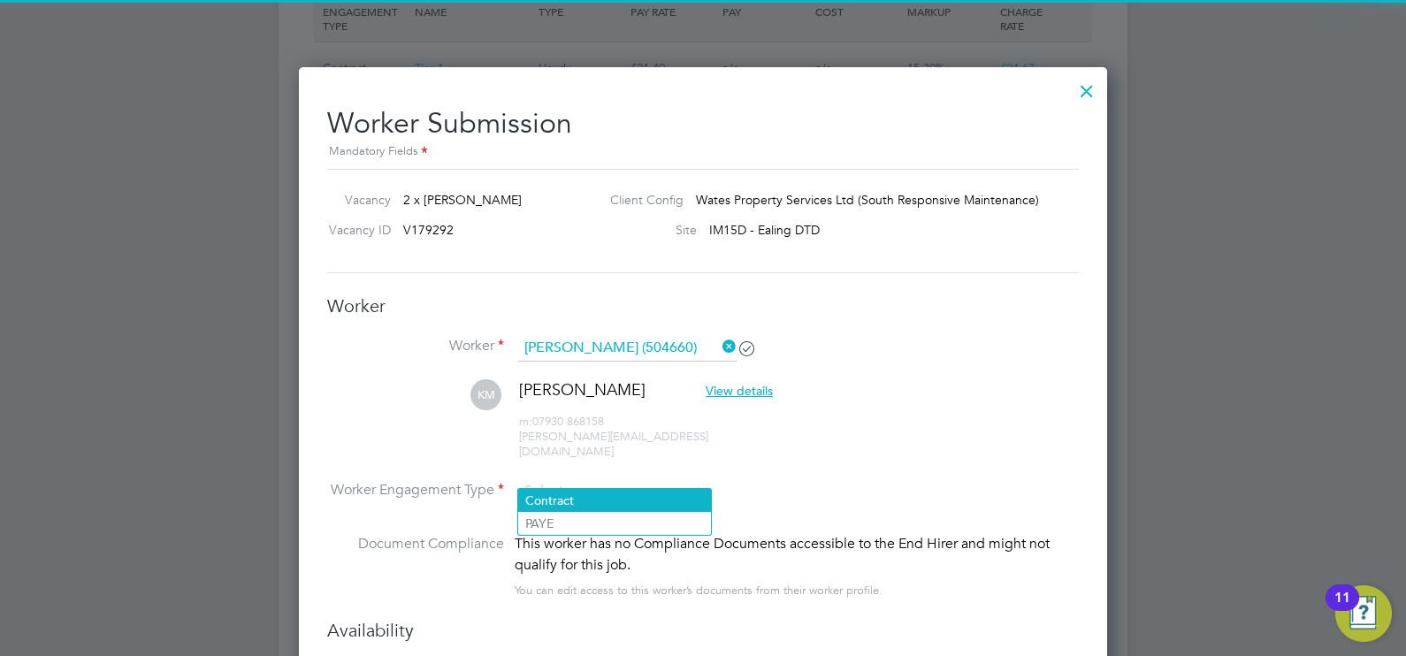
click at [568, 495] on li "Contract" at bounding box center [614, 500] width 193 height 23
type input "Contract"
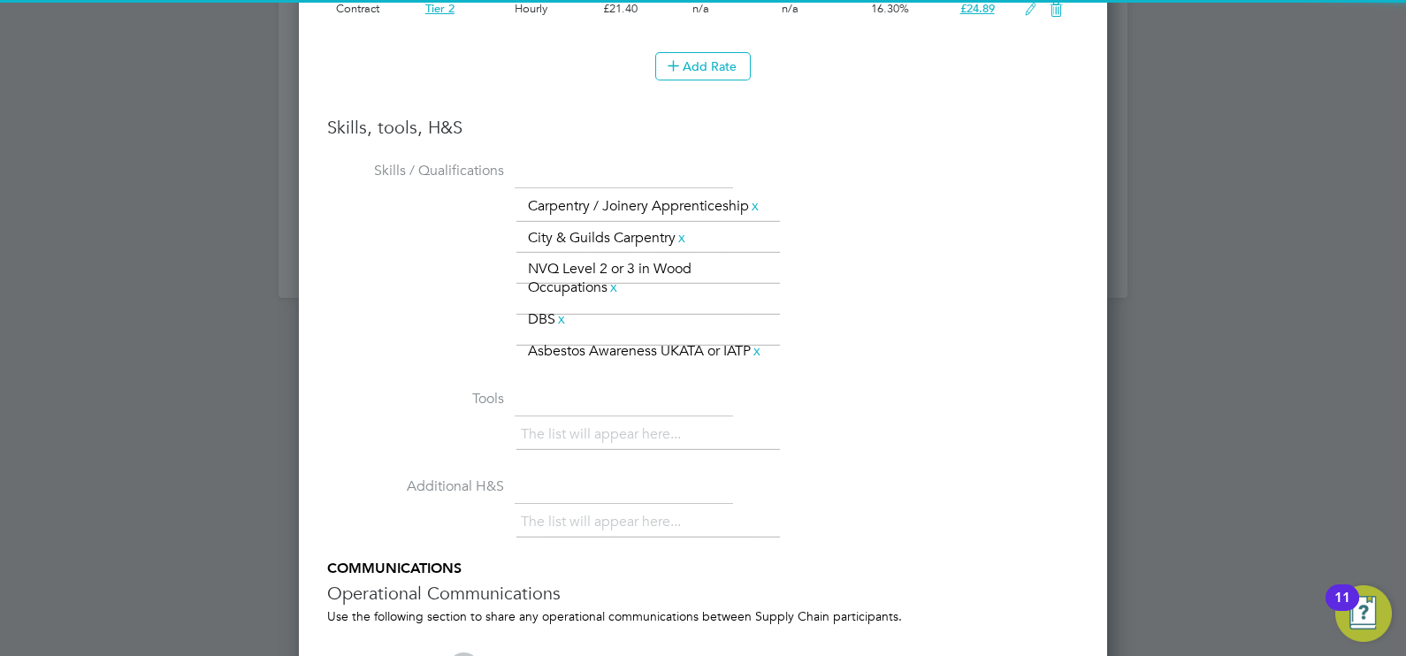
scroll to position [2409, 0]
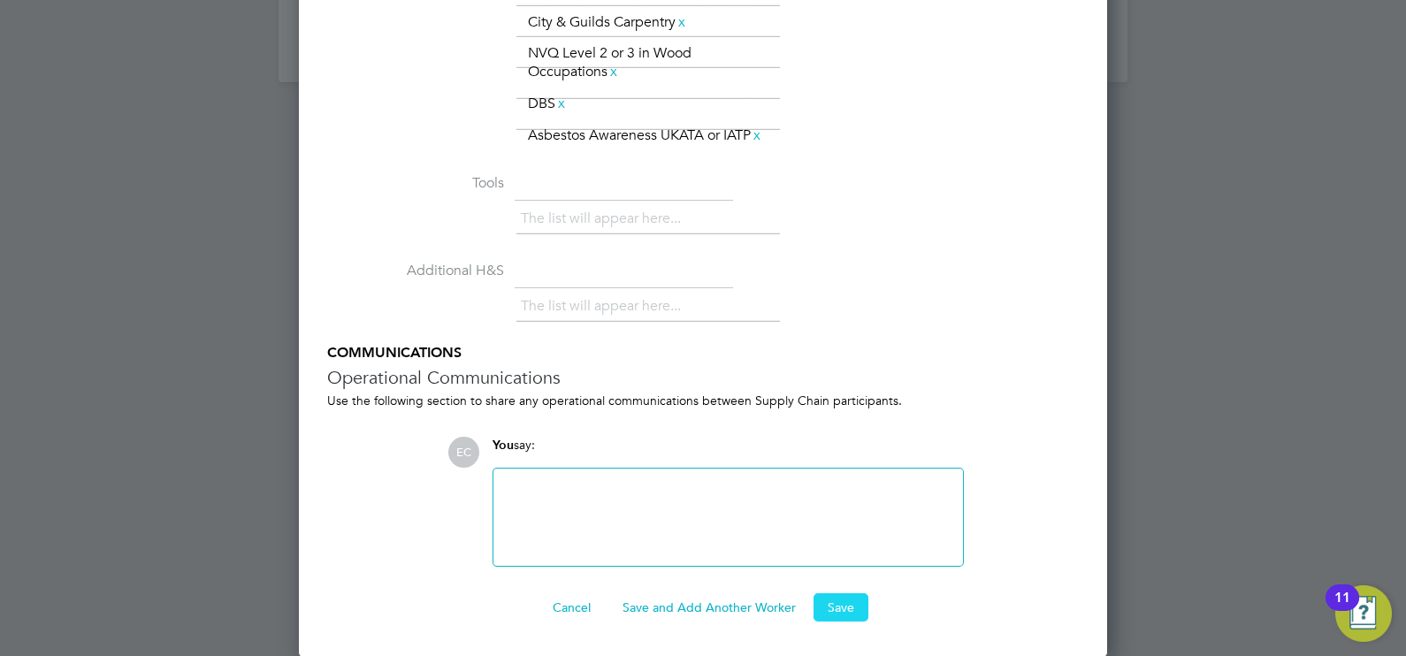
click at [828, 606] on button "Save" at bounding box center [840, 607] width 55 height 28
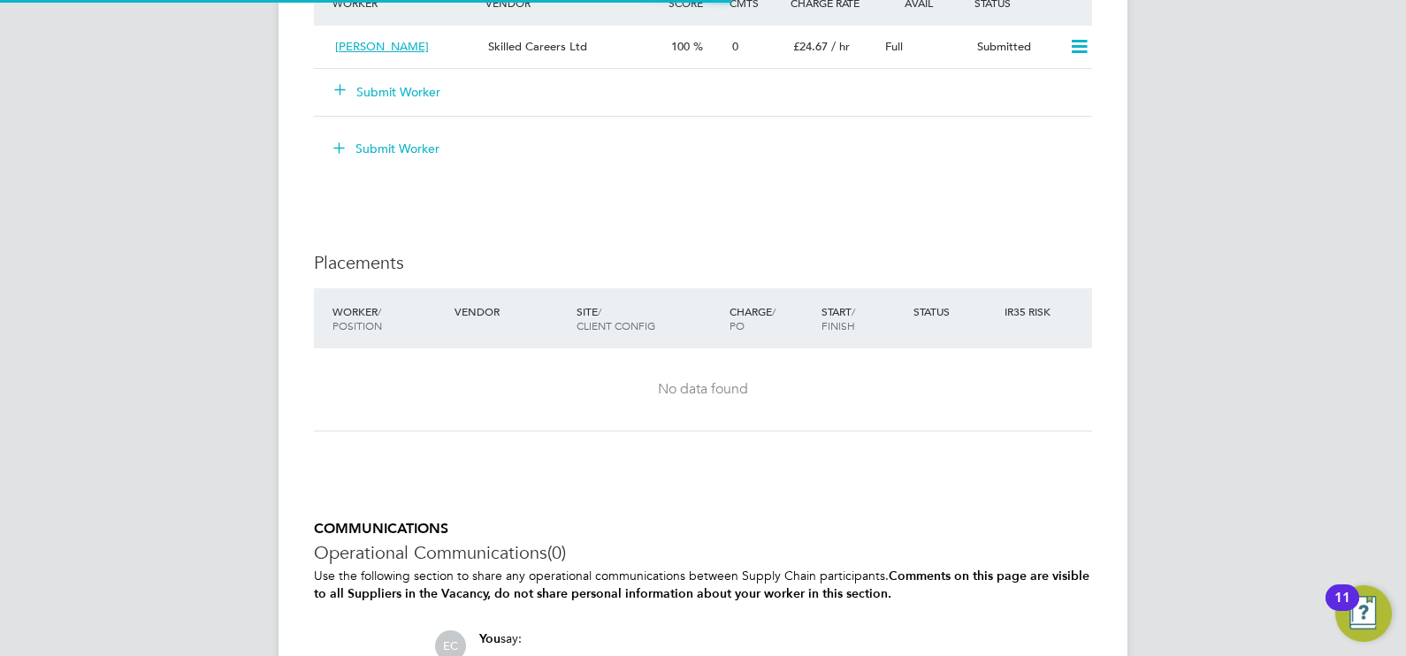
scroll to position [9, 9]
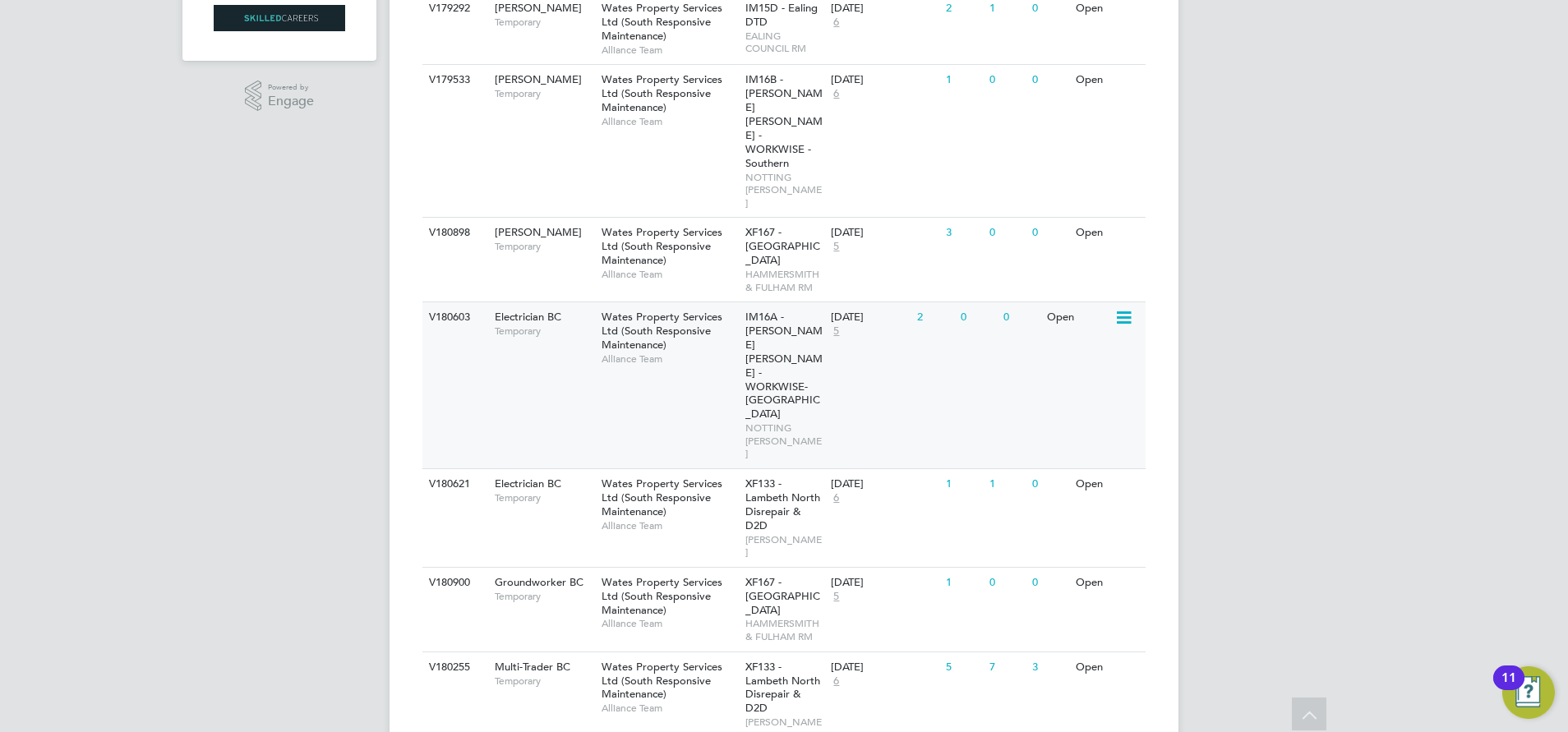
scroll to position [370, 0]
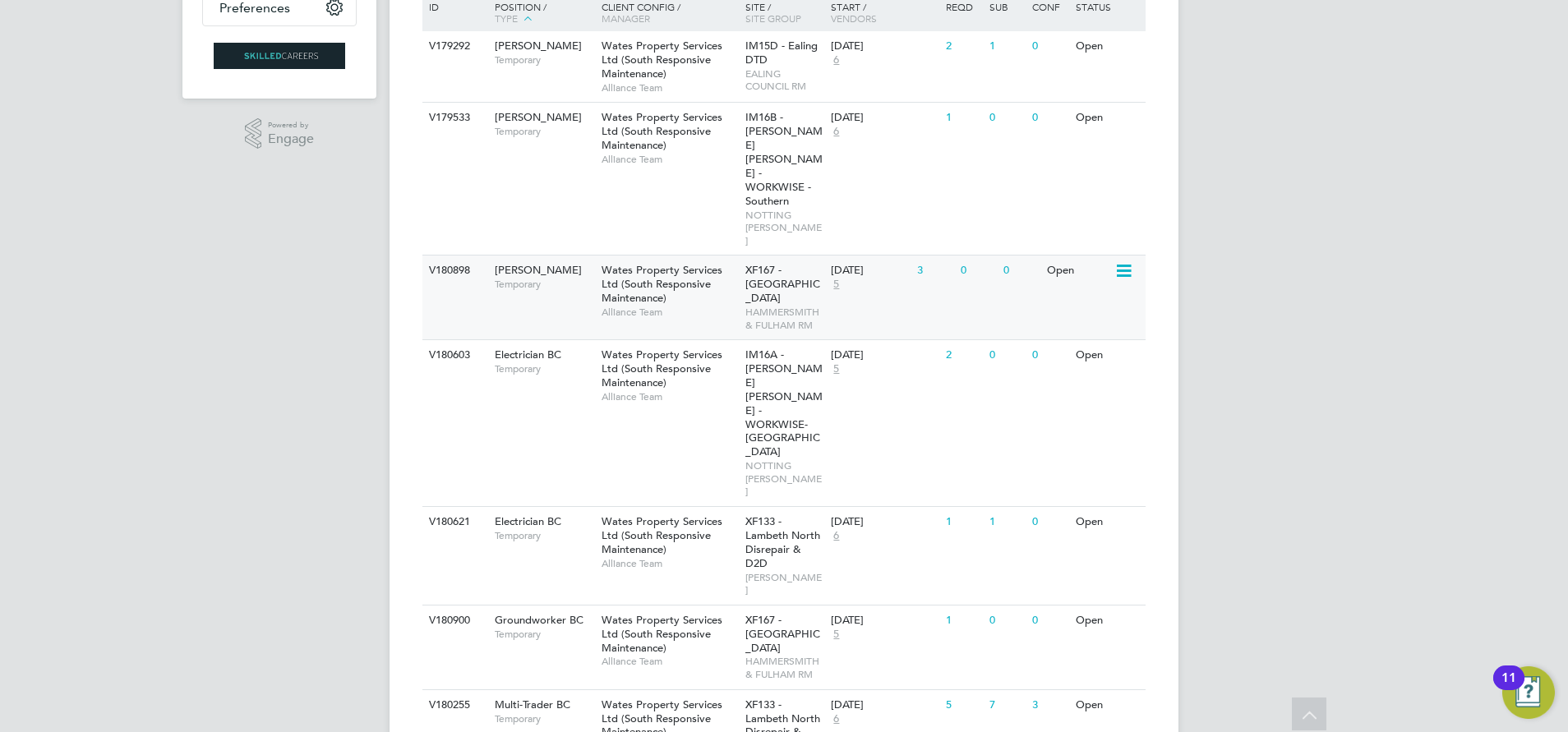
click at [797, 306] on span "HAMMERSMITH & FULHAM RM" at bounding box center [784, 318] width 78 height 25
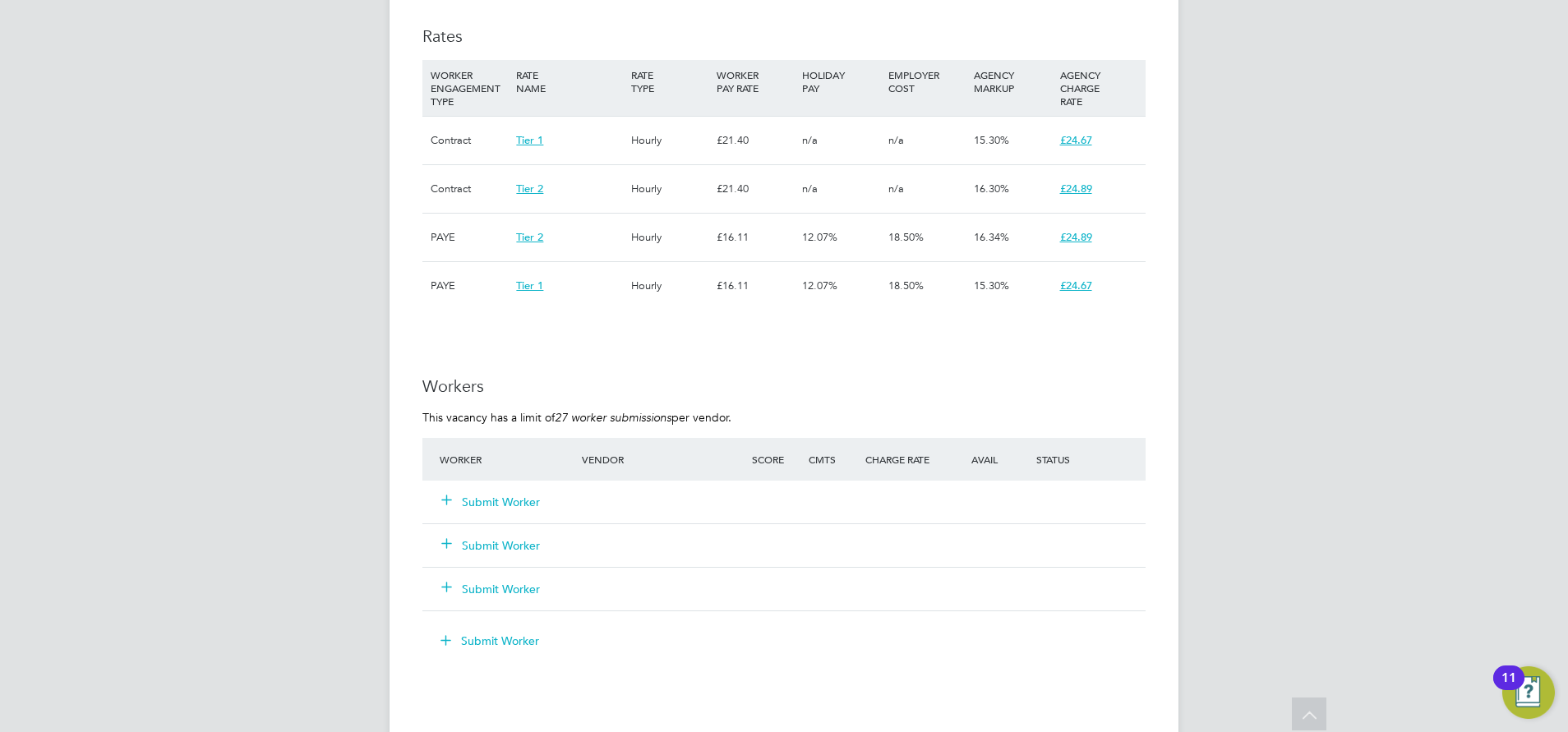
scroll to position [1109, 0]
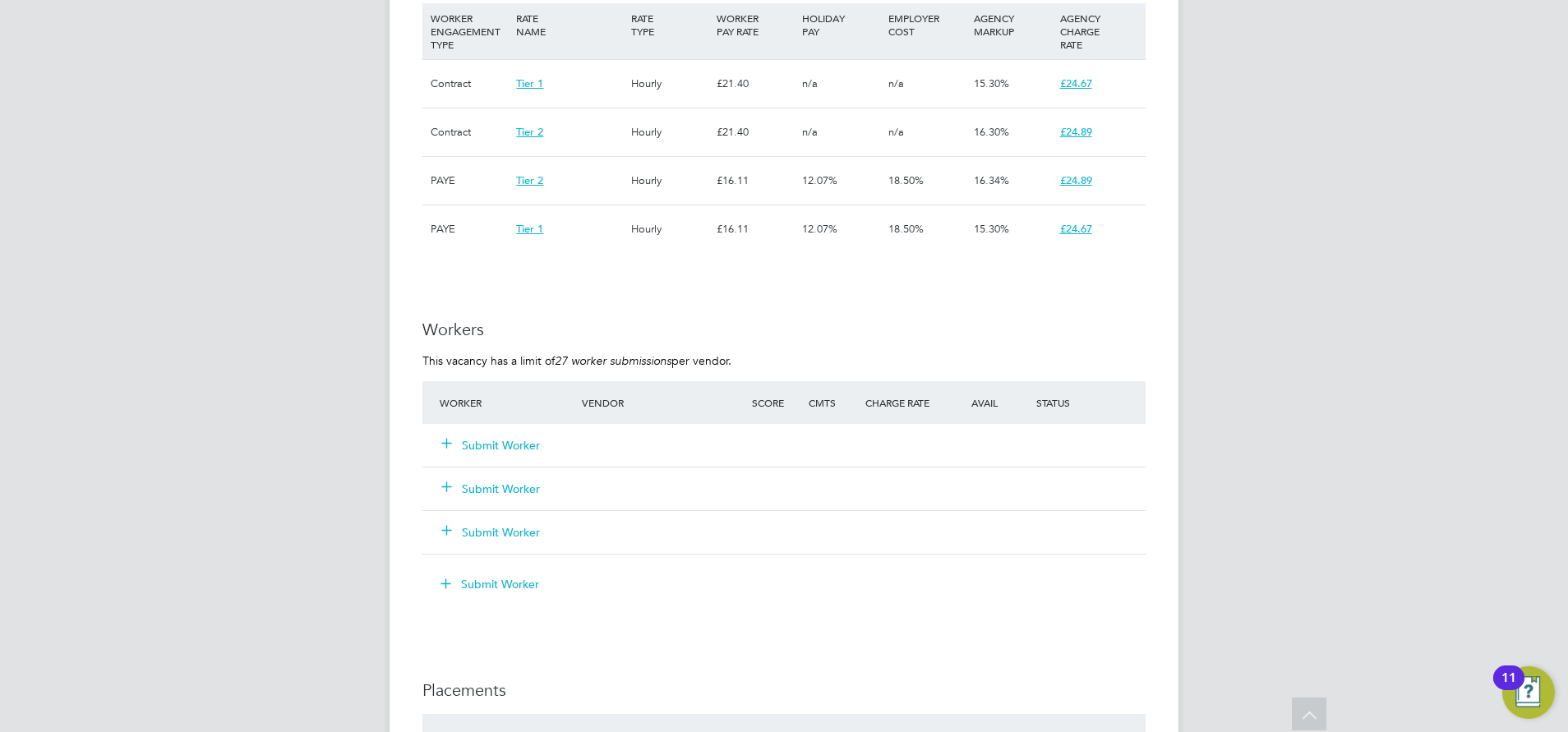
click at [494, 443] on button "Submit Worker" at bounding box center [492, 445] width 99 height 17
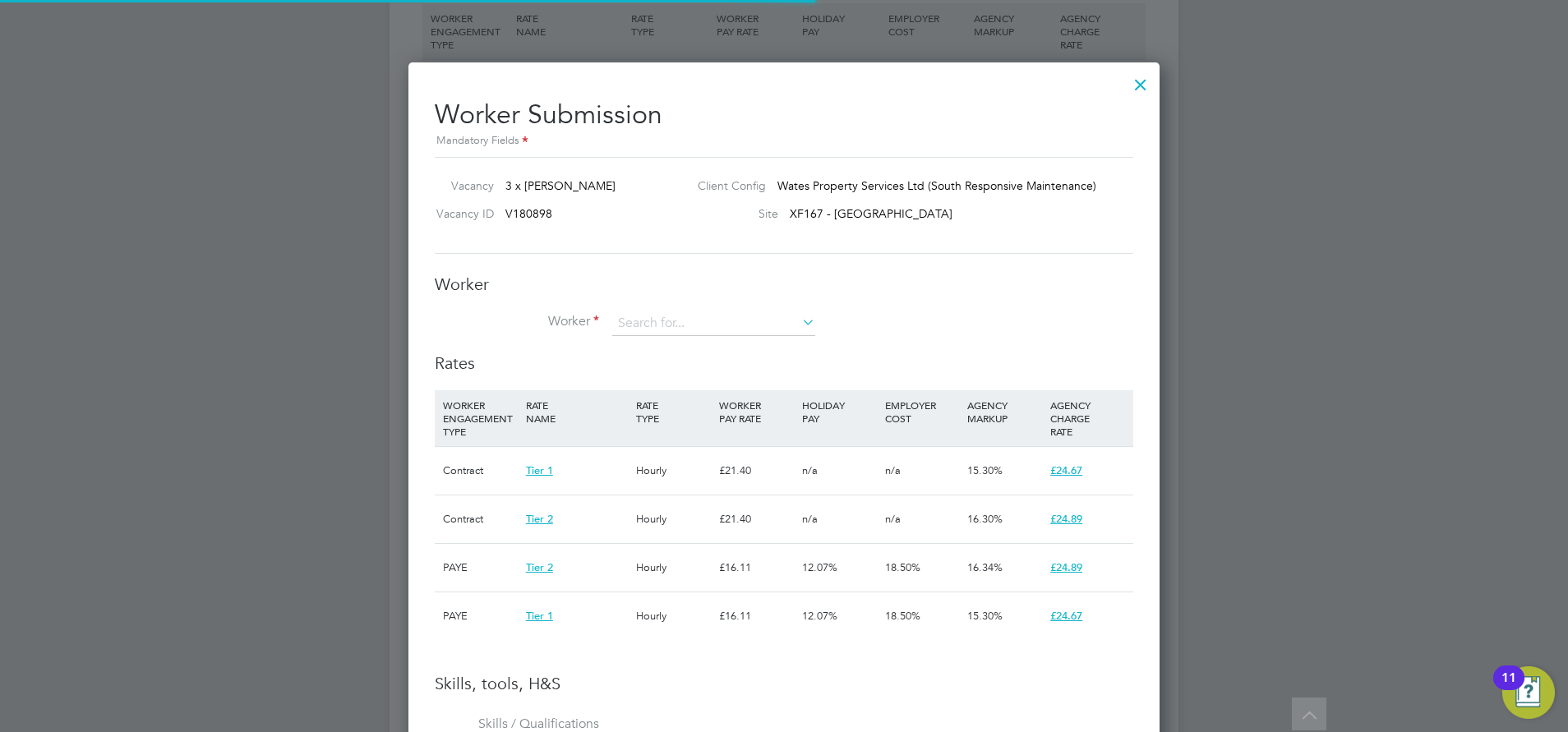
scroll to position [48, 112]
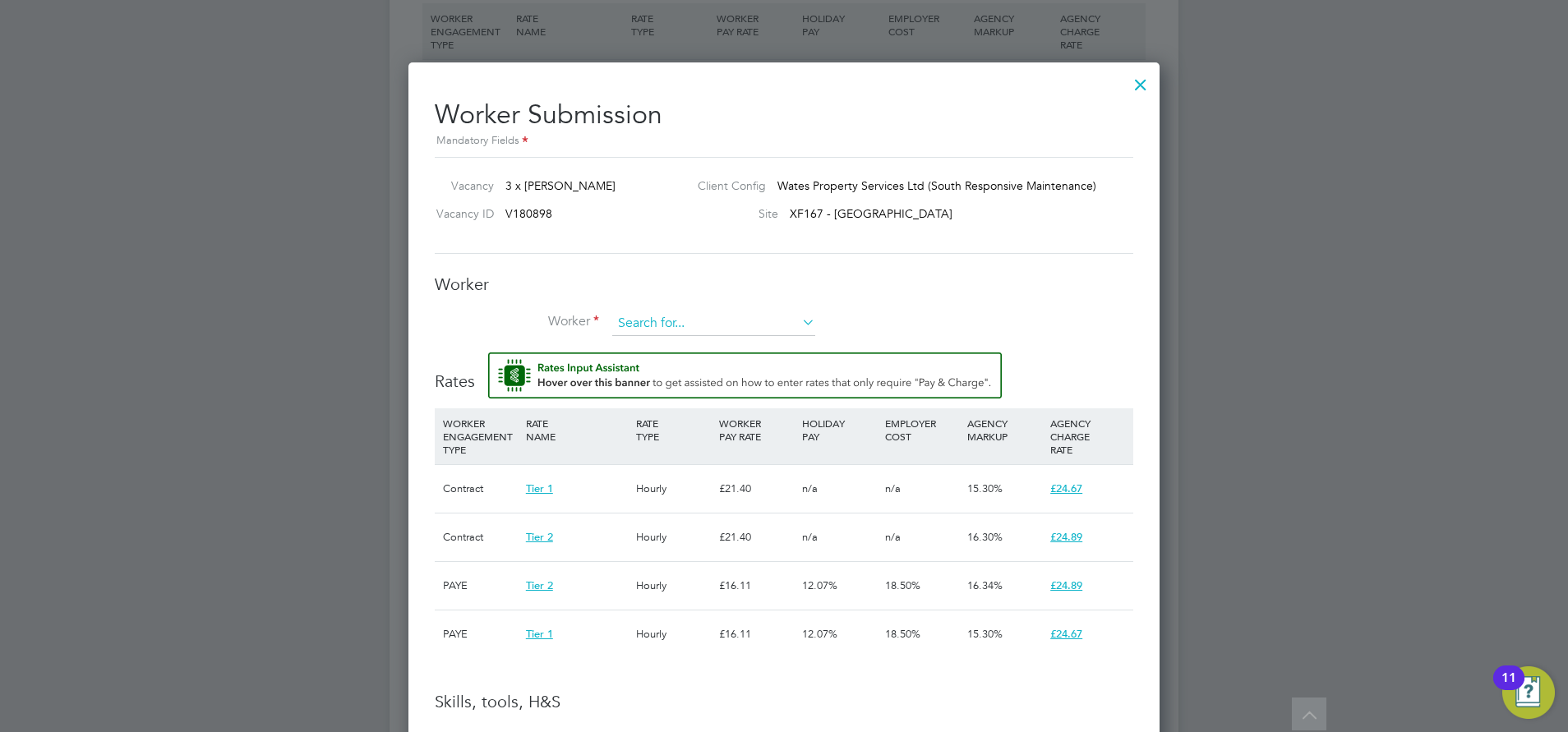
click at [637, 316] on input at bounding box center [714, 323] width 203 height 25
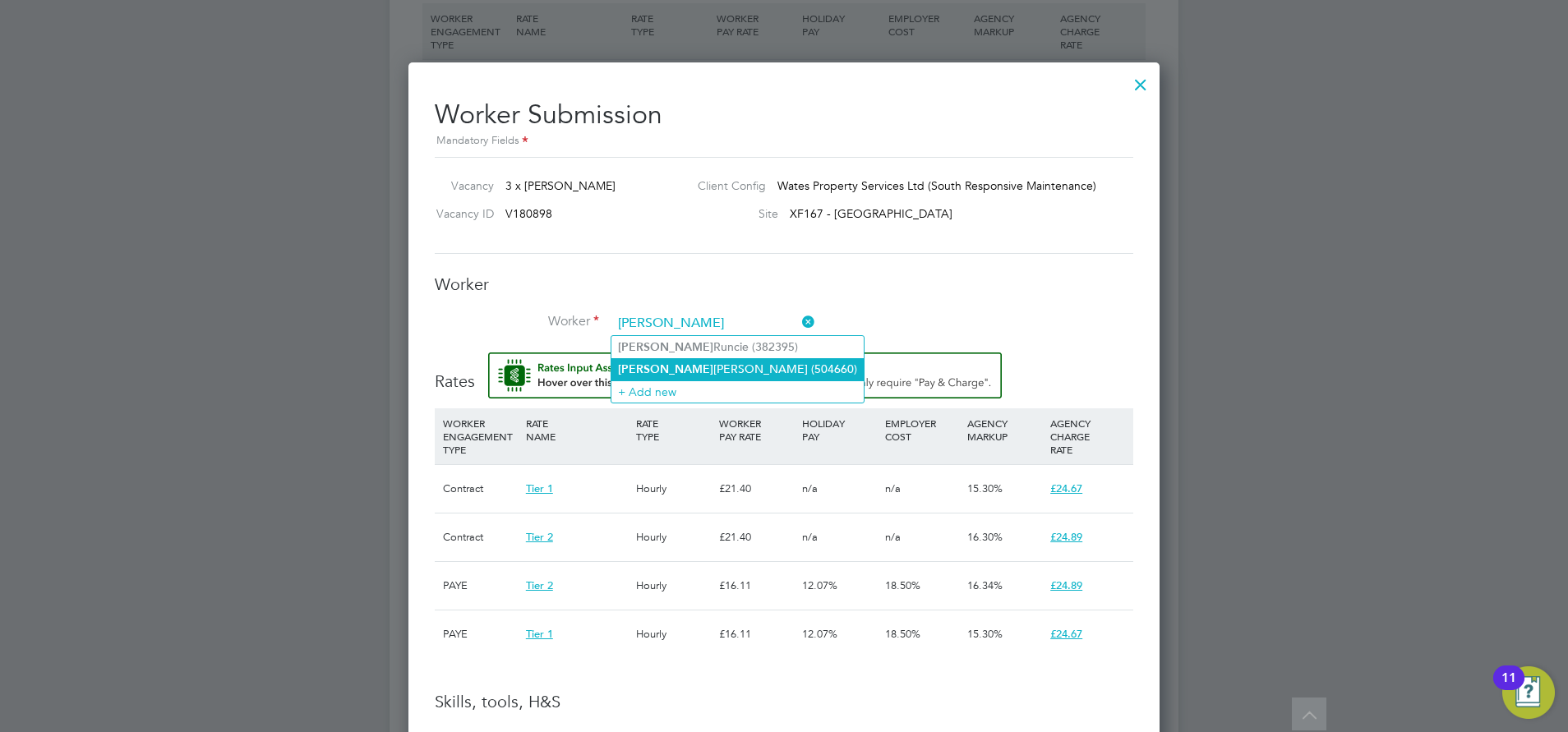
click at [644, 358] on li "[PERSON_NAME] (504660)" at bounding box center [737, 369] width 252 height 22
type input "[PERSON_NAME] (504660)"
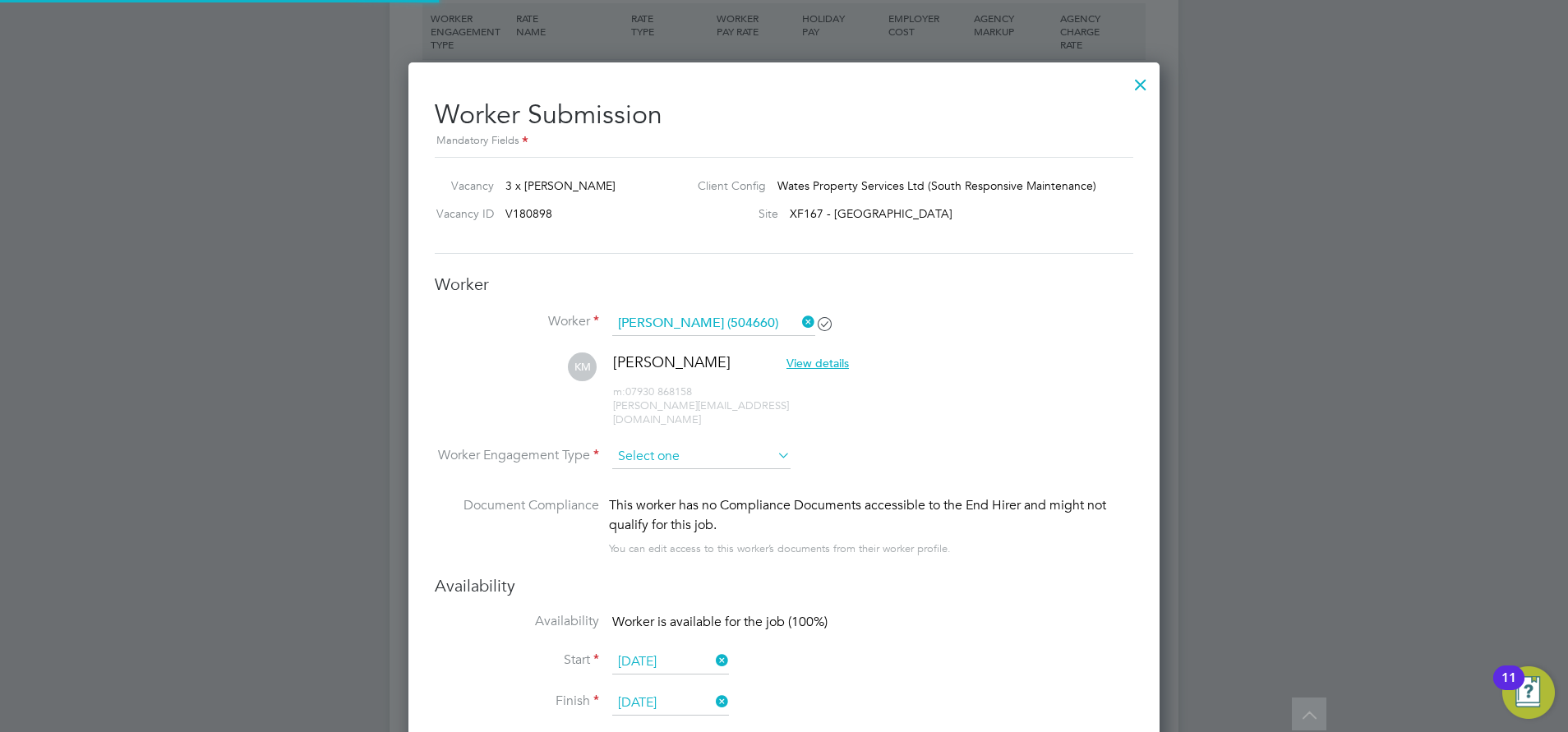
click at [665, 444] on input at bounding box center [702, 456] width 178 height 25
click at [664, 460] on li "Contract" at bounding box center [702, 465] width 180 height 21
type input "Contract"
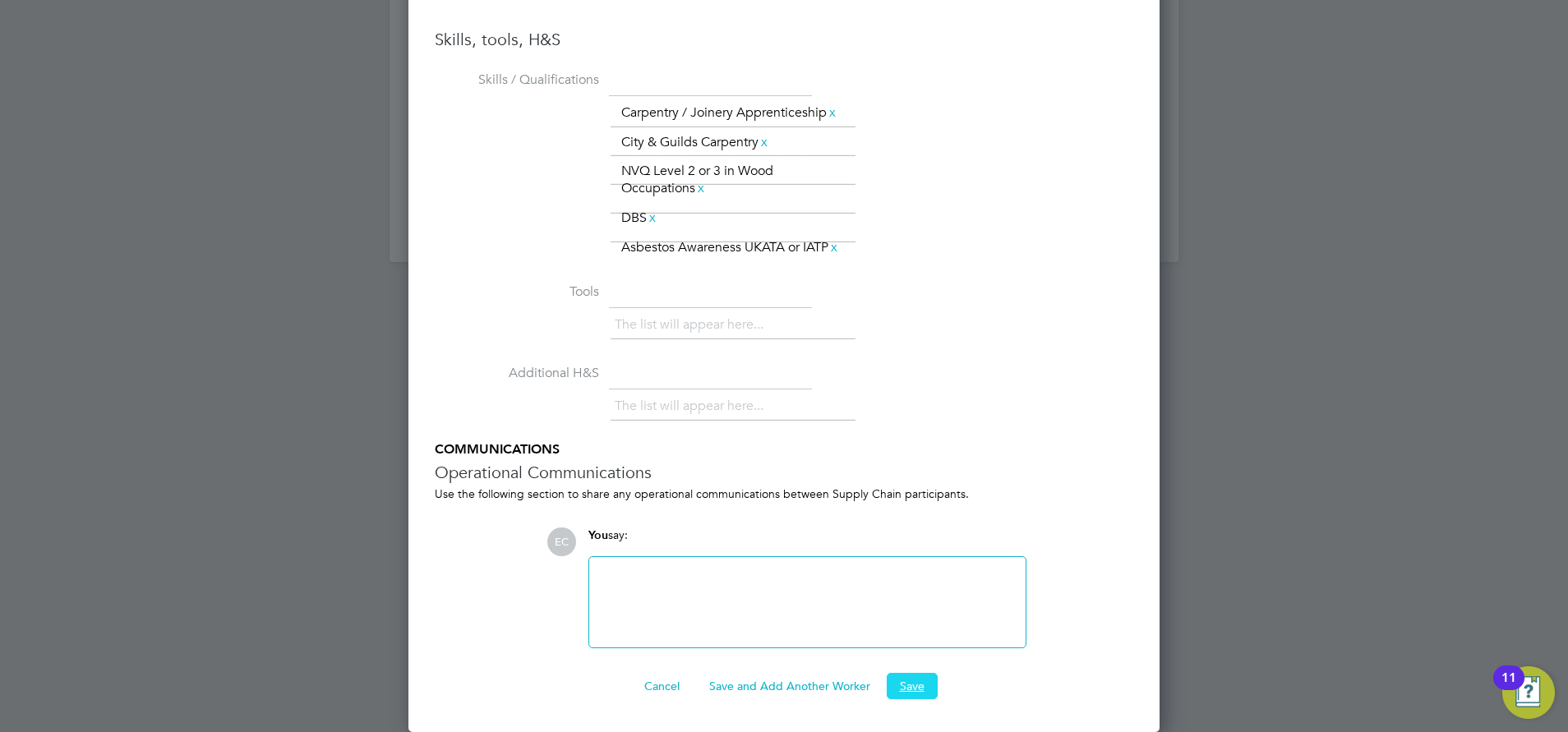
click at [928, 687] on button "Save" at bounding box center [912, 686] width 51 height 26
